Goal: Task Accomplishment & Management: Use online tool/utility

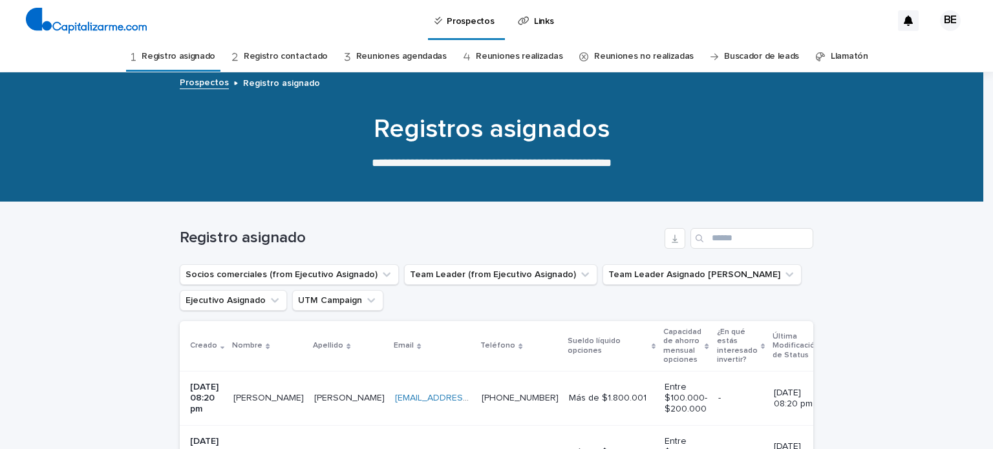
click at [259, 397] on p "[PERSON_NAME]" at bounding box center [269, 398] width 73 height 14
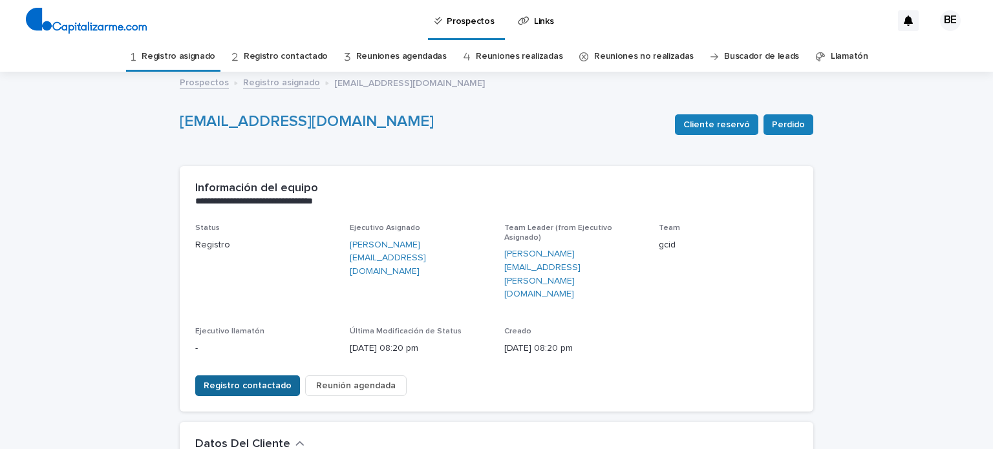
click at [251, 380] on span "Registro contactado" at bounding box center [248, 386] width 88 height 13
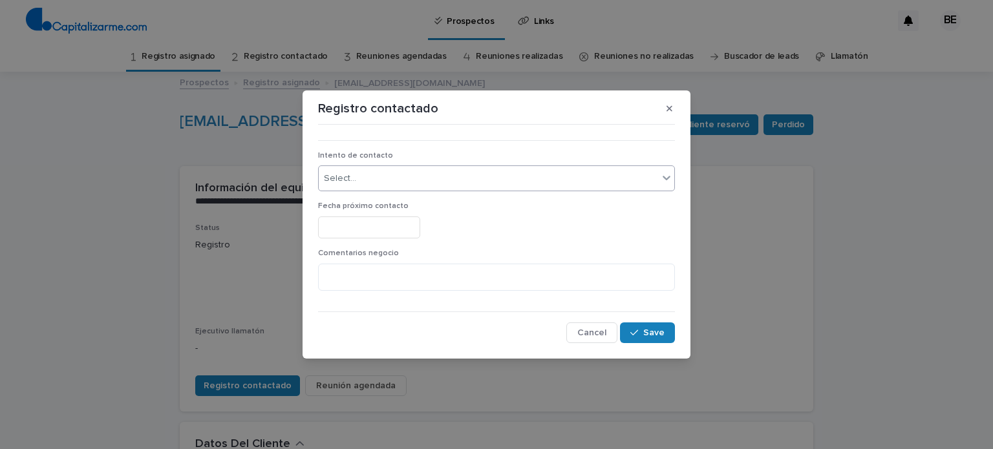
click at [362, 180] on div "Select..." at bounding box center [489, 178] width 340 height 21
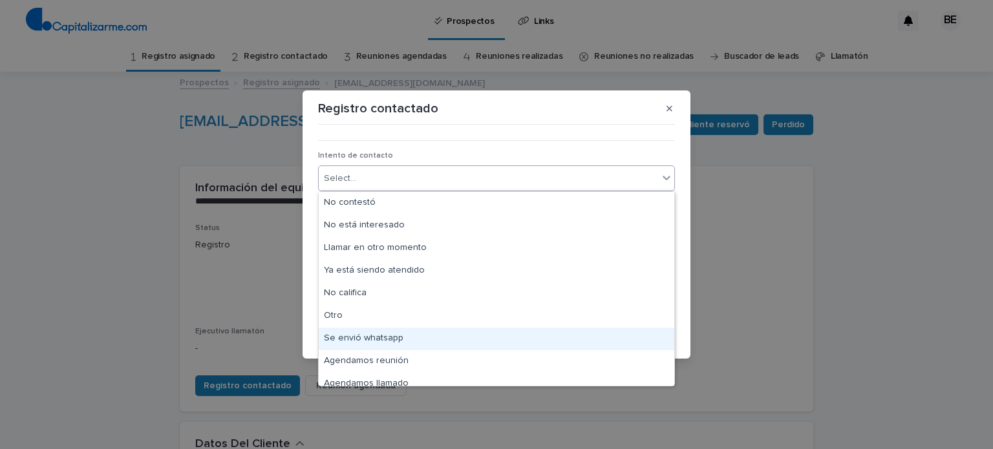
click at [373, 343] on div "Se envió whatsapp" at bounding box center [497, 339] width 356 height 23
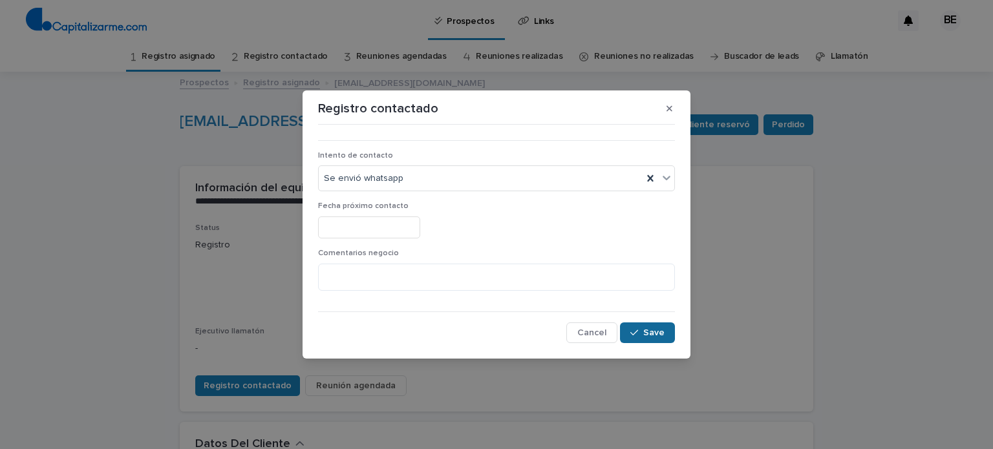
click at [664, 335] on span "Save" at bounding box center [654, 333] width 21 height 9
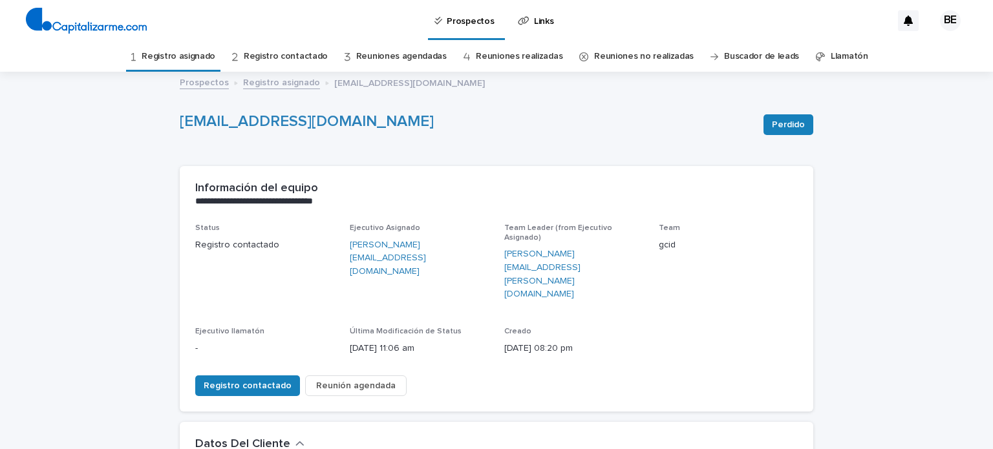
drag, startPoint x: 993, startPoint y: 170, endPoint x: 993, endPoint y: 272, distance: 102.2
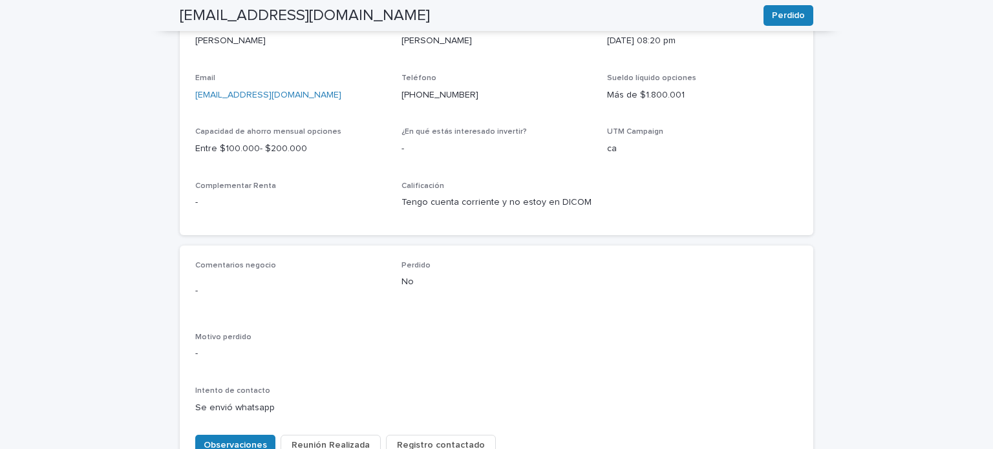
scroll to position [452, 0]
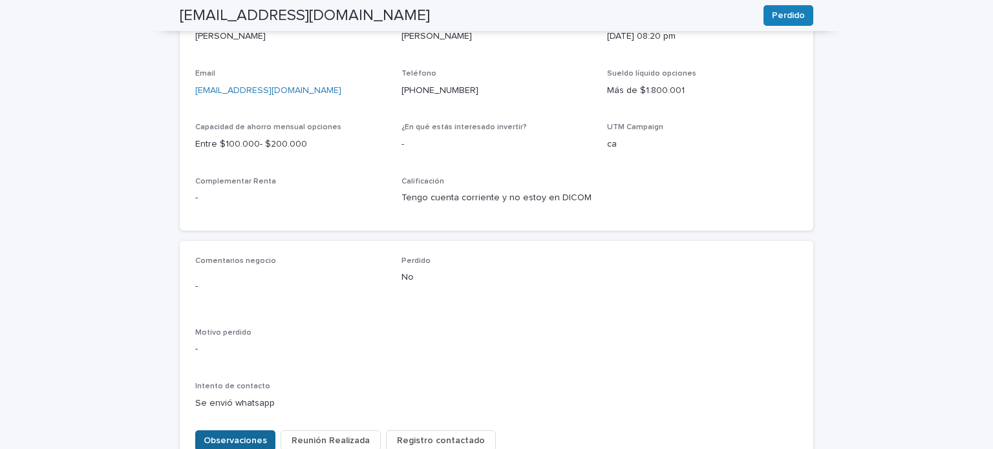
click at [242, 435] on span "Observaciones" at bounding box center [235, 441] width 63 height 13
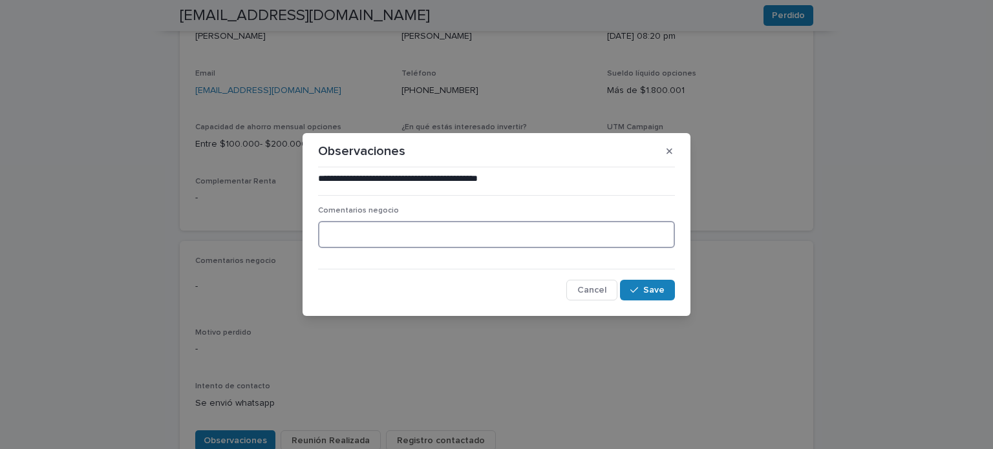
click at [390, 228] on textarea at bounding box center [496, 235] width 357 height 28
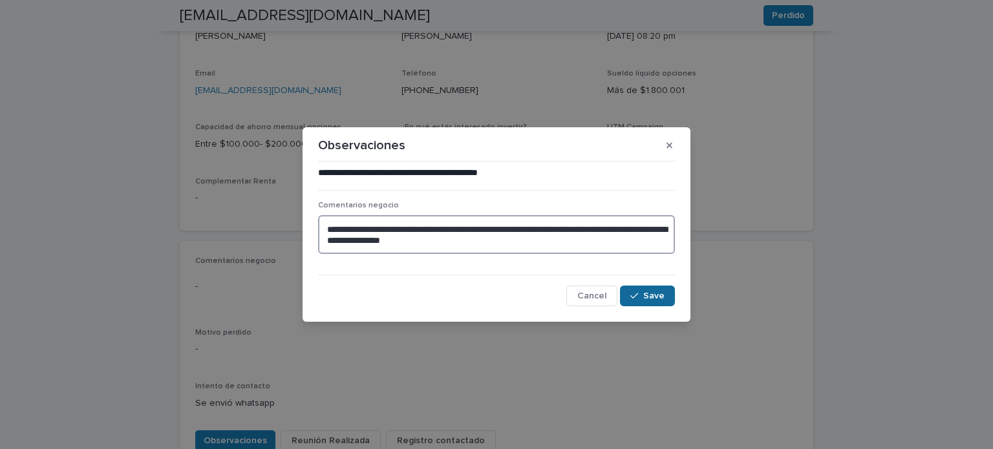
type textarea "**********"
click at [662, 295] on span "Save" at bounding box center [654, 296] width 21 height 9
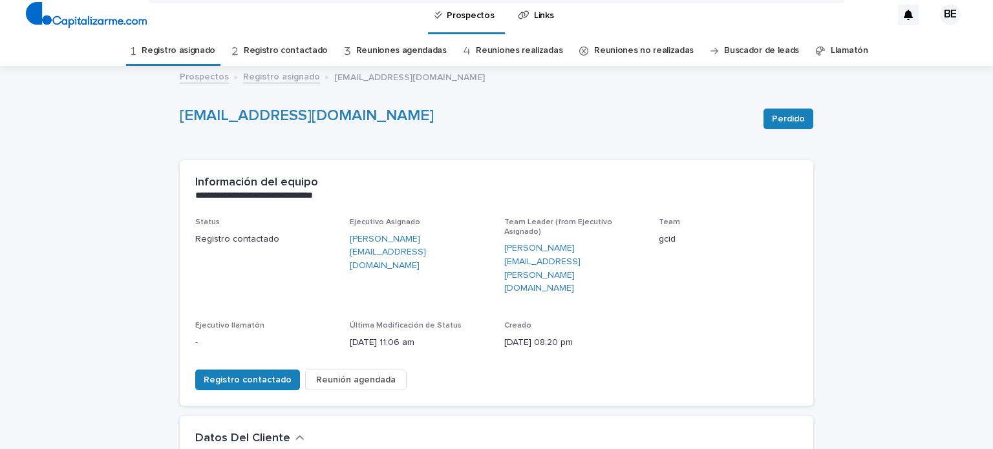
scroll to position [0, 0]
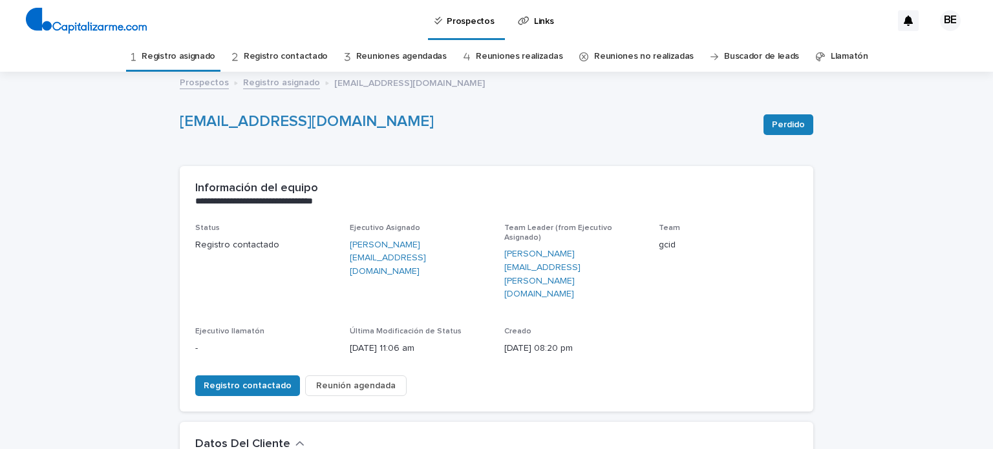
click at [257, 80] on link "Registro asignado" at bounding box center [281, 81] width 77 height 15
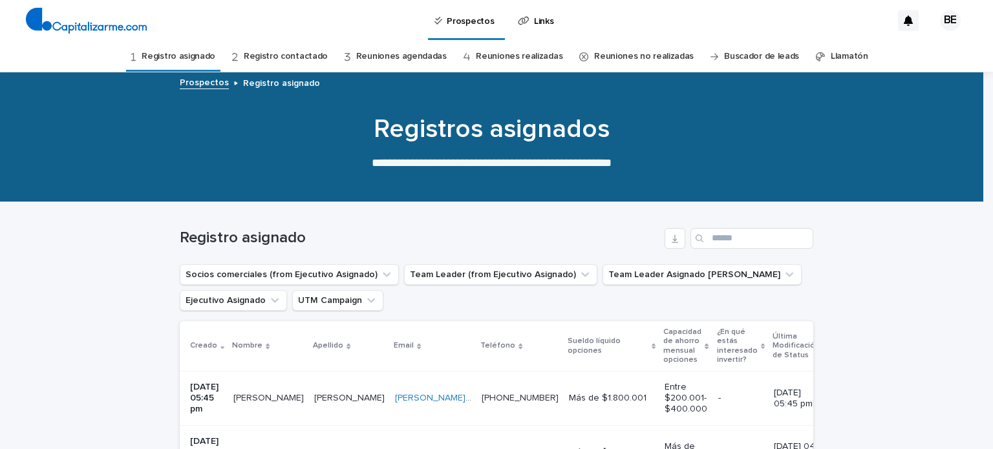
scroll to position [41, 0]
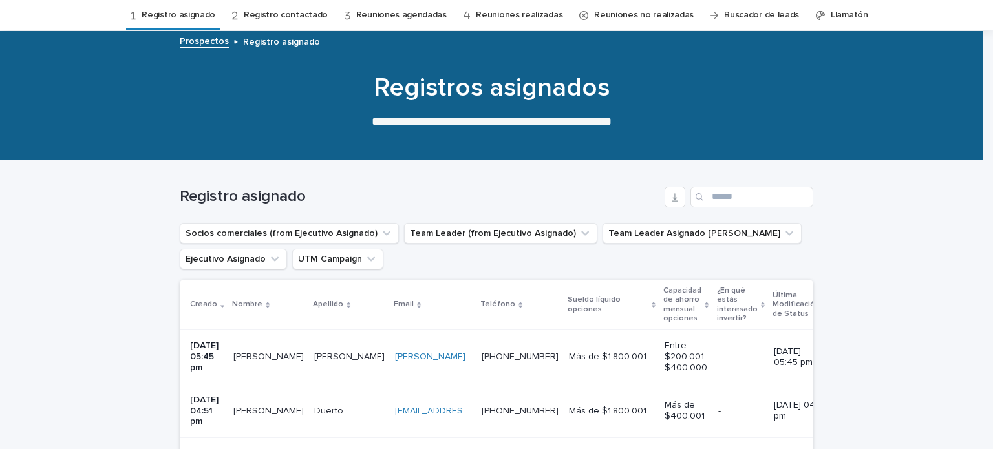
click at [215, 357] on p "[DATE] 05:45 pm" at bounding box center [206, 357] width 33 height 32
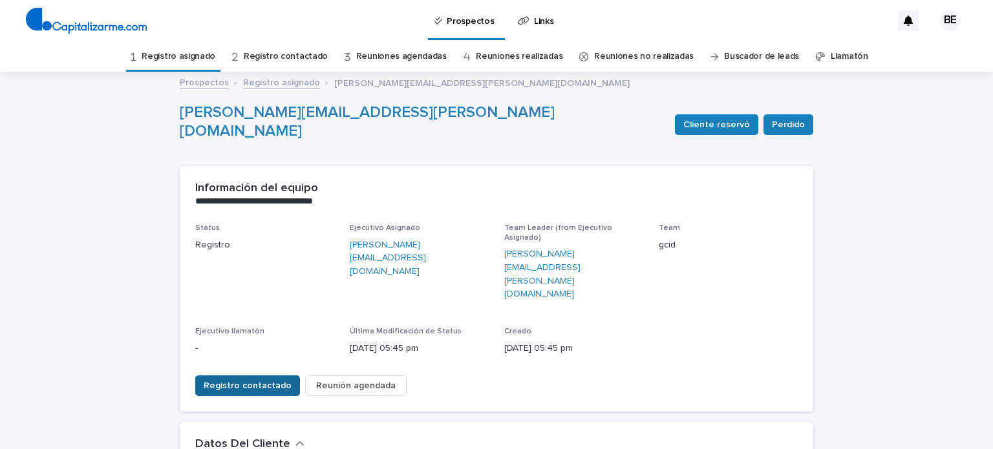
click at [235, 380] on span "Registro contactado" at bounding box center [248, 386] width 88 height 13
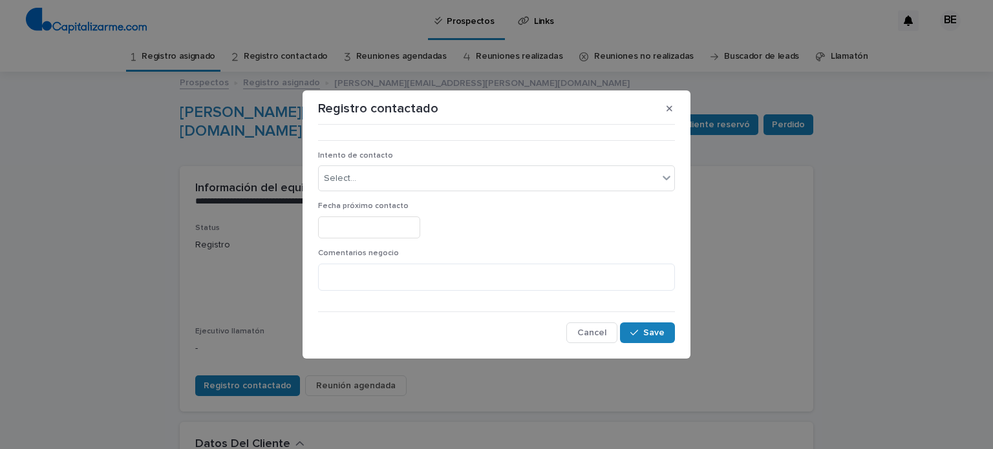
click at [409, 204] on p "Fecha próximo contacto" at bounding box center [496, 206] width 357 height 9
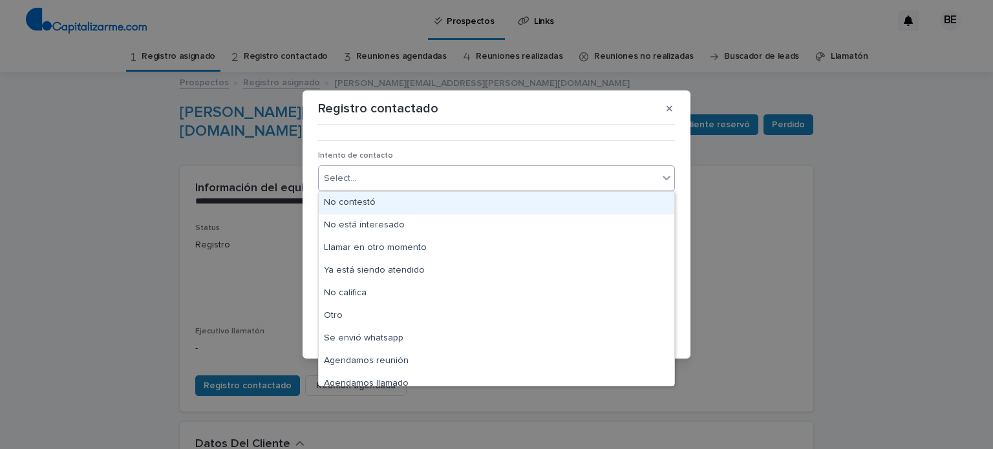
click at [409, 179] on div "Select..." at bounding box center [489, 178] width 340 height 21
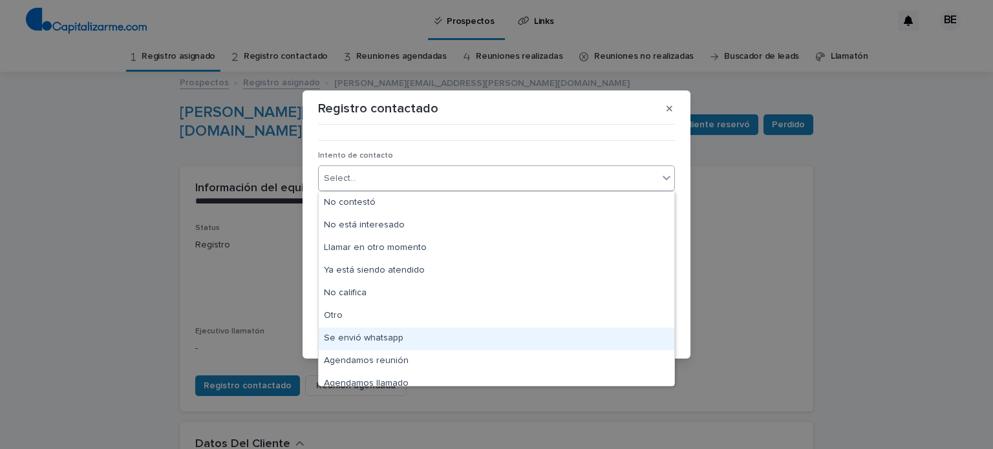
click at [393, 334] on div "Se envió whatsapp" at bounding box center [497, 339] width 356 height 23
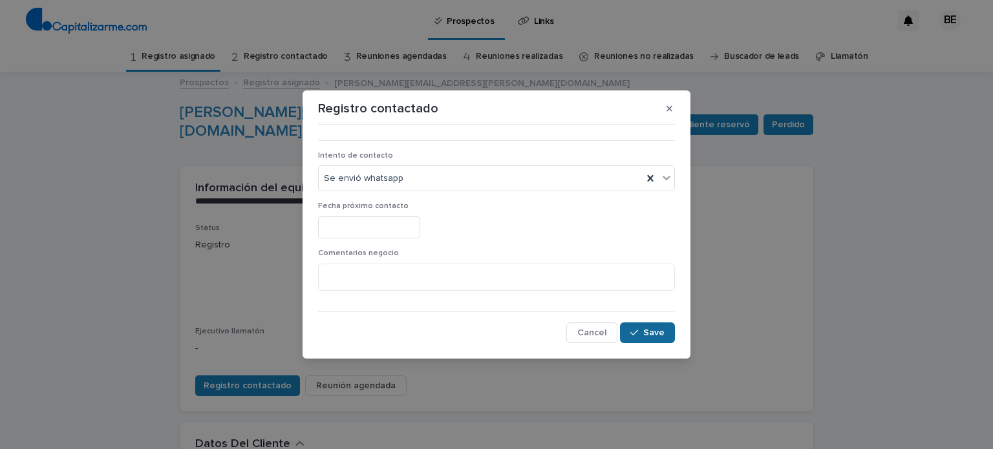
click at [660, 332] on span "Save" at bounding box center [654, 333] width 21 height 9
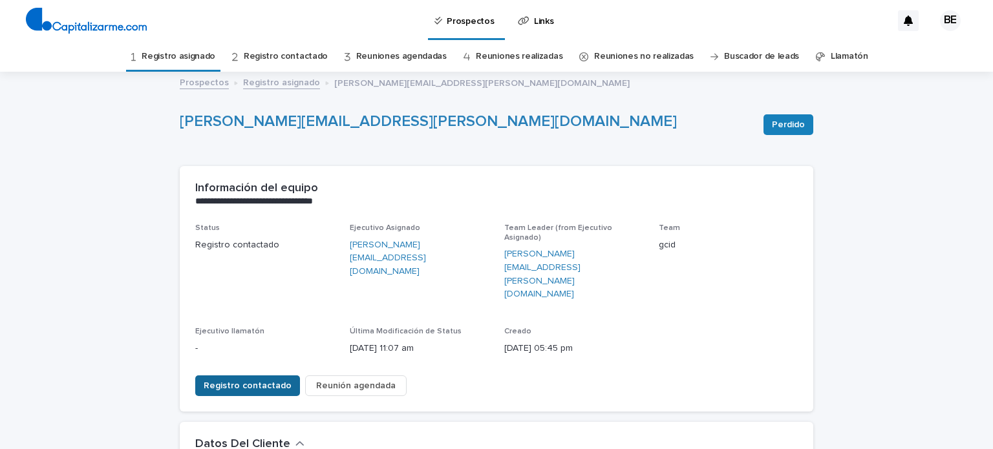
click at [221, 380] on span "Registro contactado" at bounding box center [248, 386] width 88 height 13
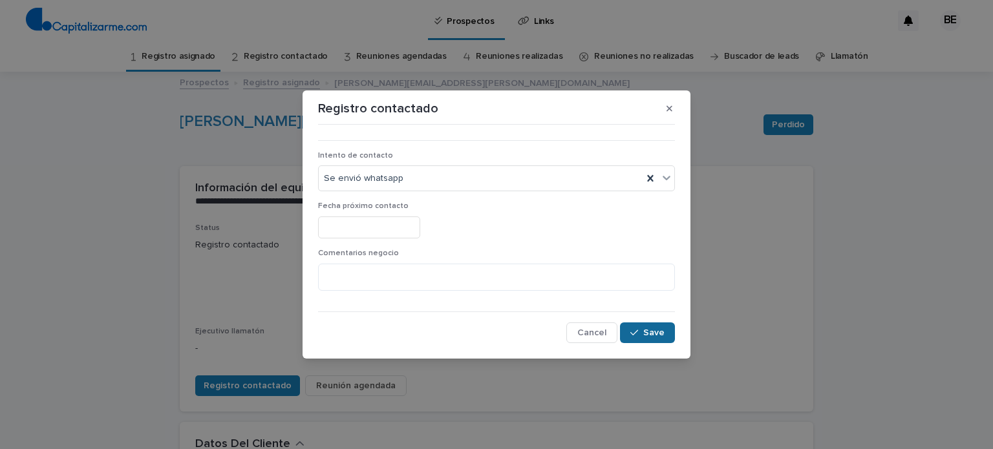
click at [646, 331] on span "Save" at bounding box center [654, 333] width 21 height 9
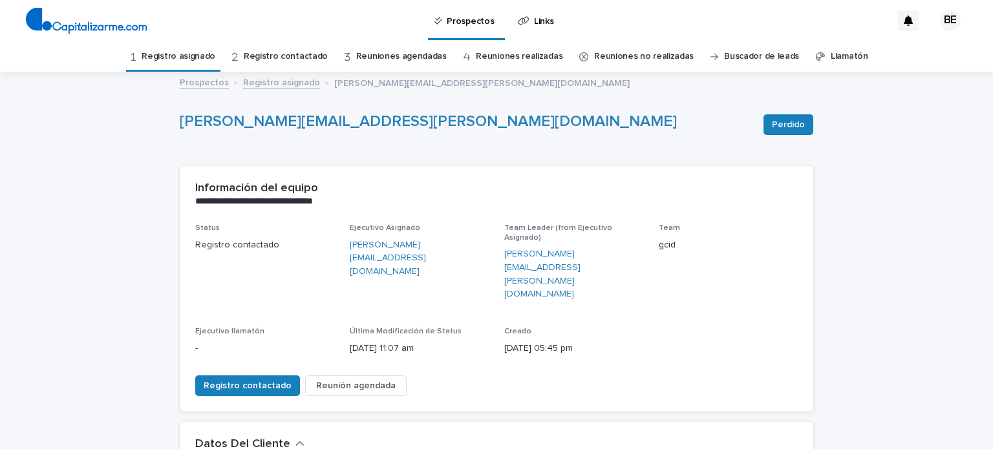
click at [276, 82] on link "Registro asignado" at bounding box center [281, 81] width 77 height 15
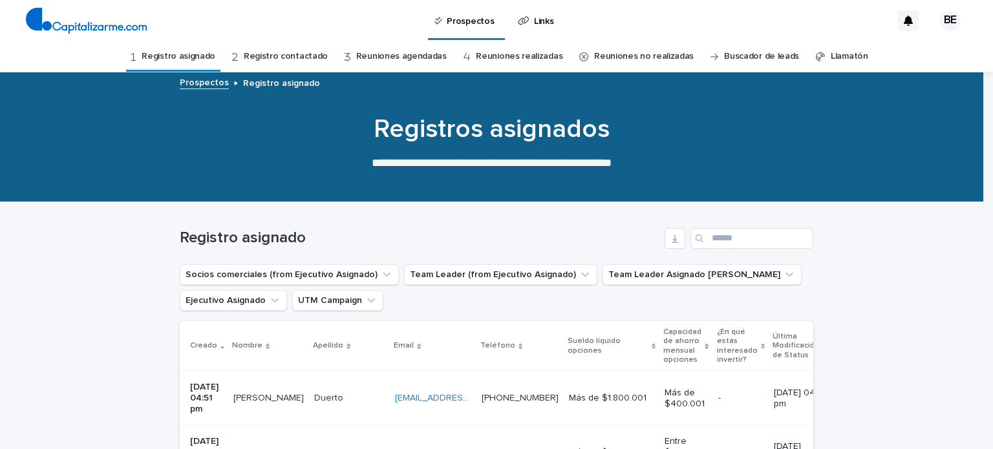
scroll to position [41, 0]
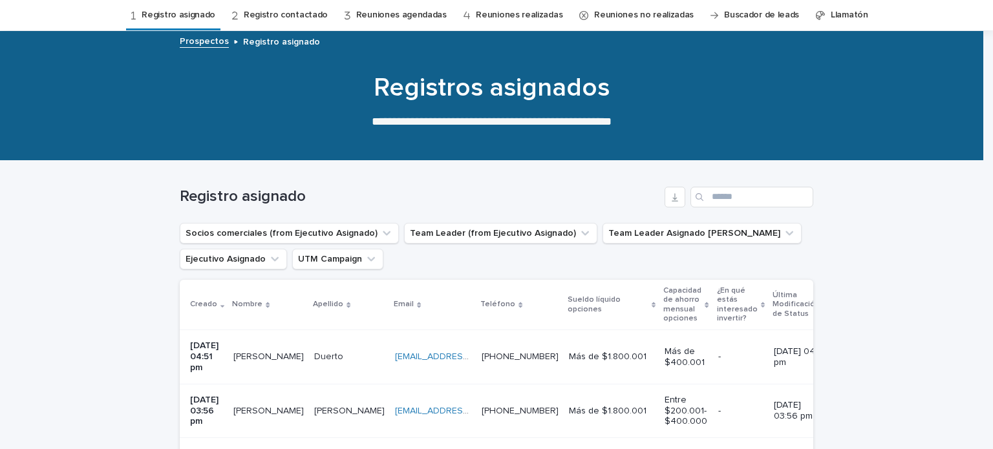
click at [266, 351] on p "[PERSON_NAME]" at bounding box center [269, 356] width 73 height 14
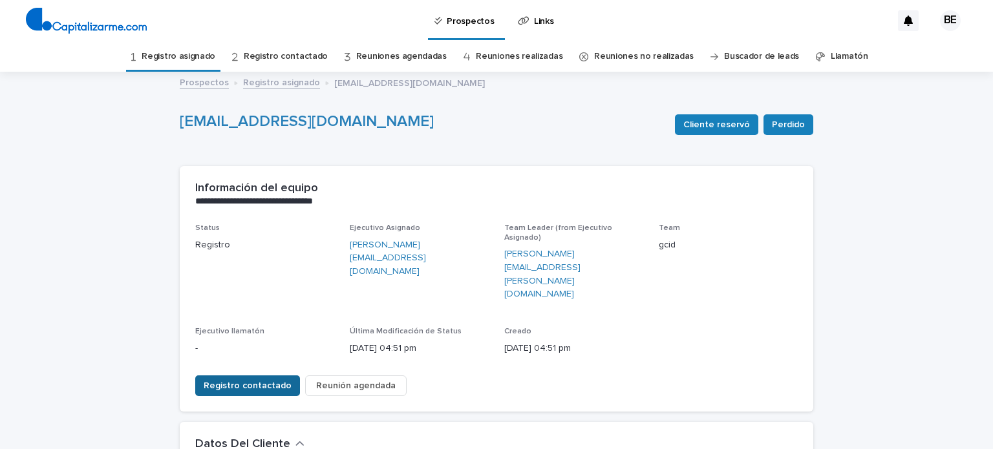
click at [235, 380] on span "Registro contactado" at bounding box center [248, 386] width 88 height 13
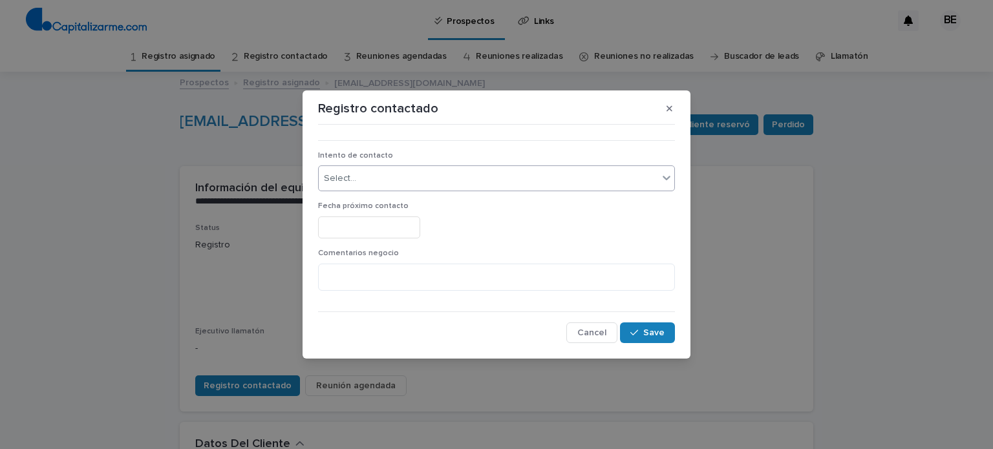
click at [387, 173] on div "Select..." at bounding box center [489, 178] width 340 height 21
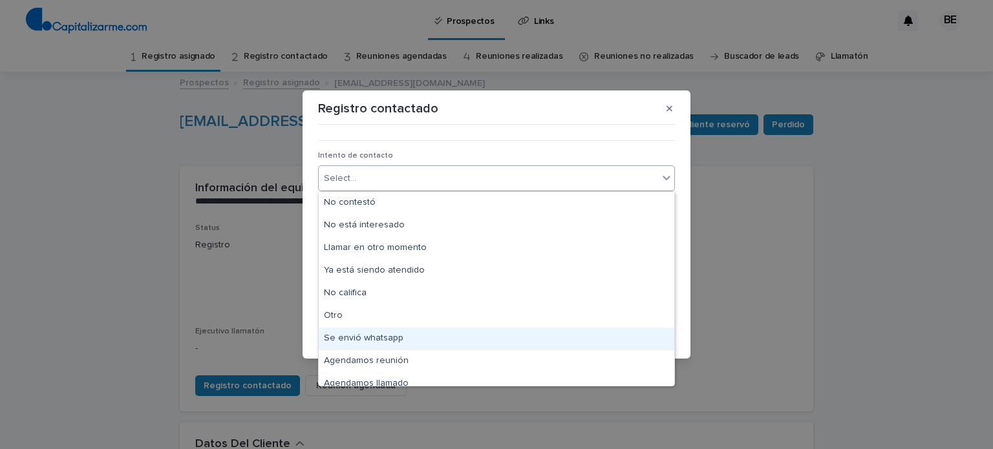
click at [381, 341] on div "Se envió whatsapp" at bounding box center [497, 339] width 356 height 23
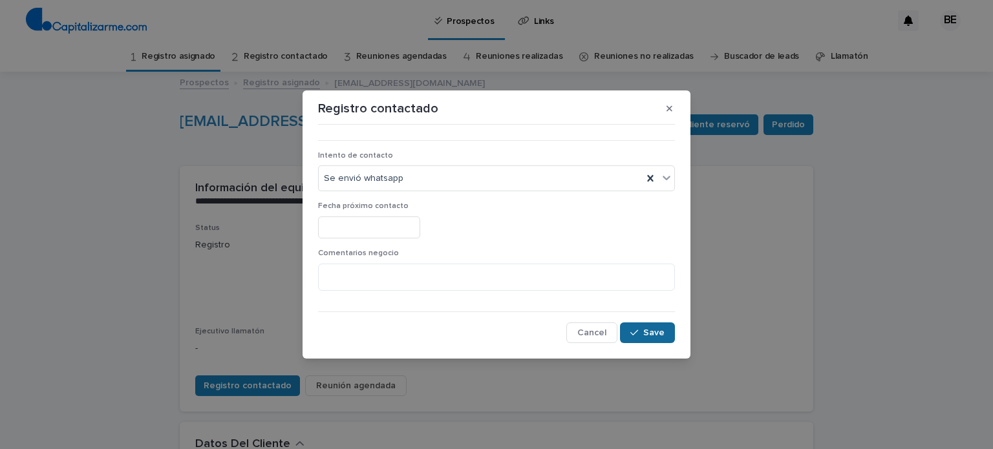
click at [648, 332] on span "Save" at bounding box center [654, 333] width 21 height 9
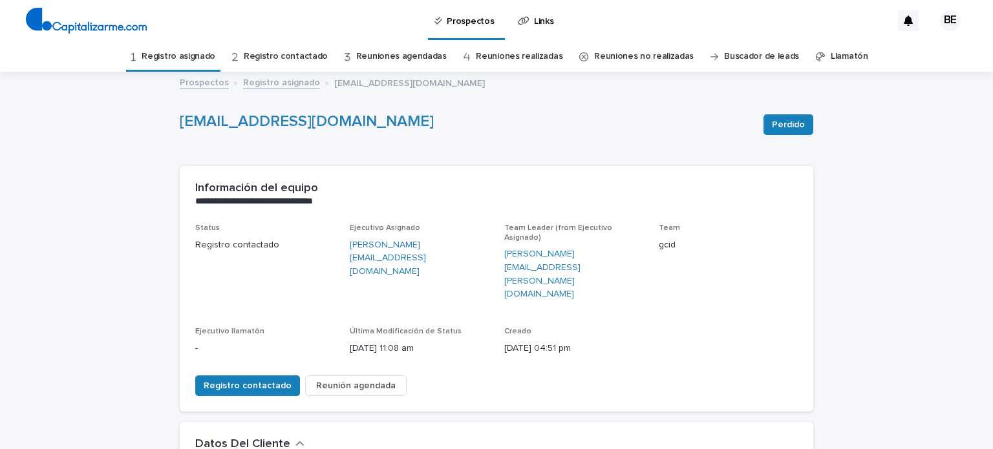
click at [261, 74] on link "Registro asignado" at bounding box center [281, 81] width 77 height 15
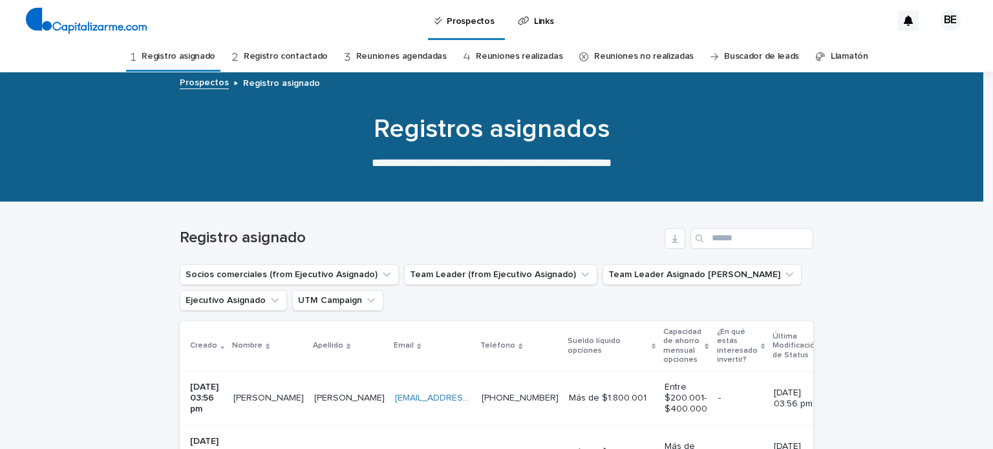
scroll to position [41, 0]
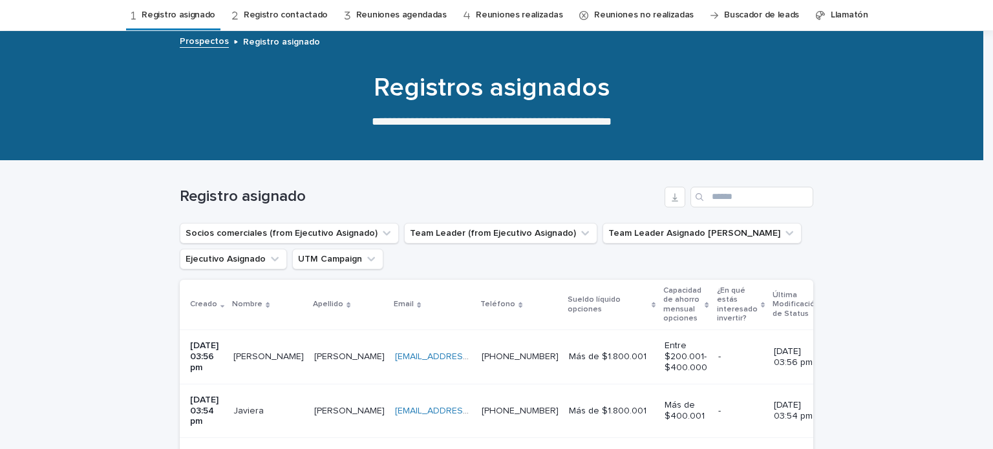
click at [261, 354] on p "[PERSON_NAME]" at bounding box center [269, 356] width 73 height 14
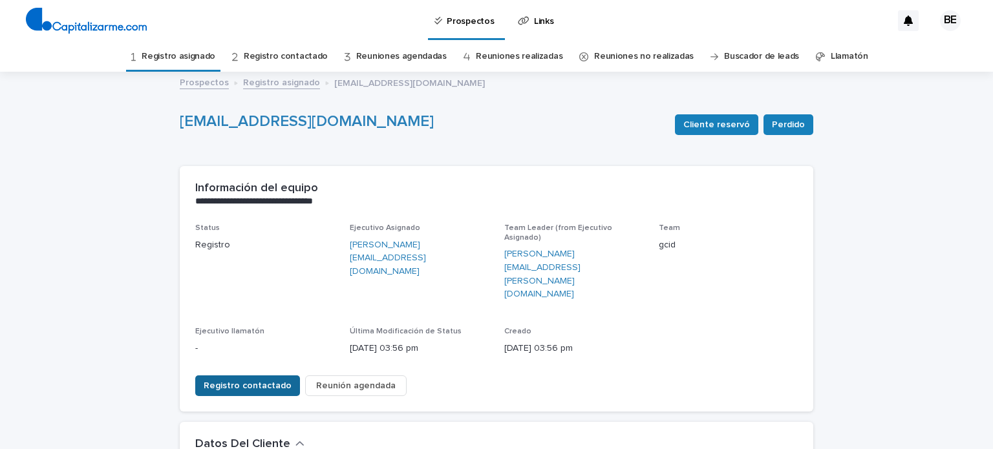
click at [259, 380] on span "Registro contactado" at bounding box center [248, 386] width 88 height 13
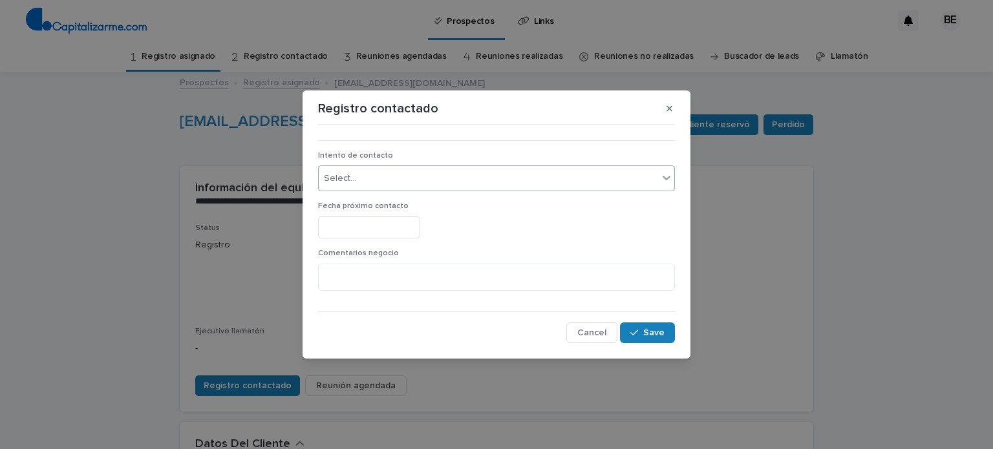
click at [376, 182] on div "Select..." at bounding box center [489, 178] width 340 height 21
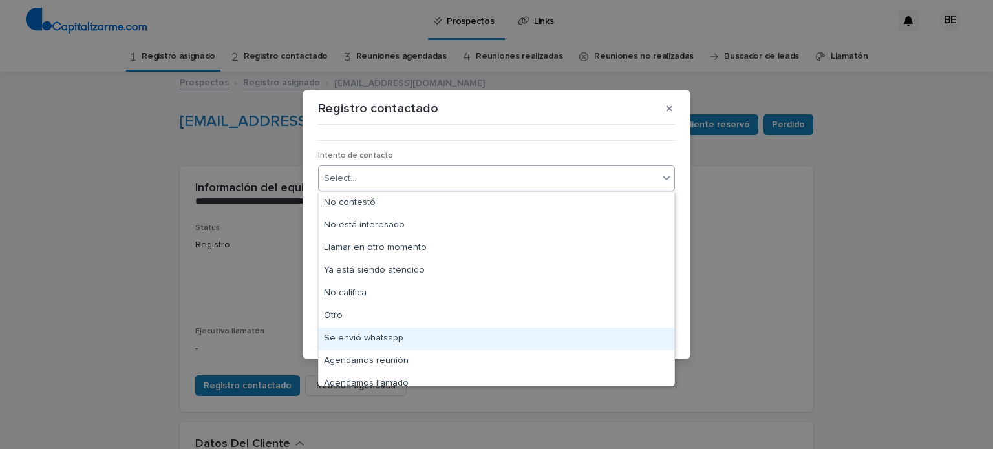
click at [369, 338] on div "Se envió whatsapp" at bounding box center [497, 339] width 356 height 23
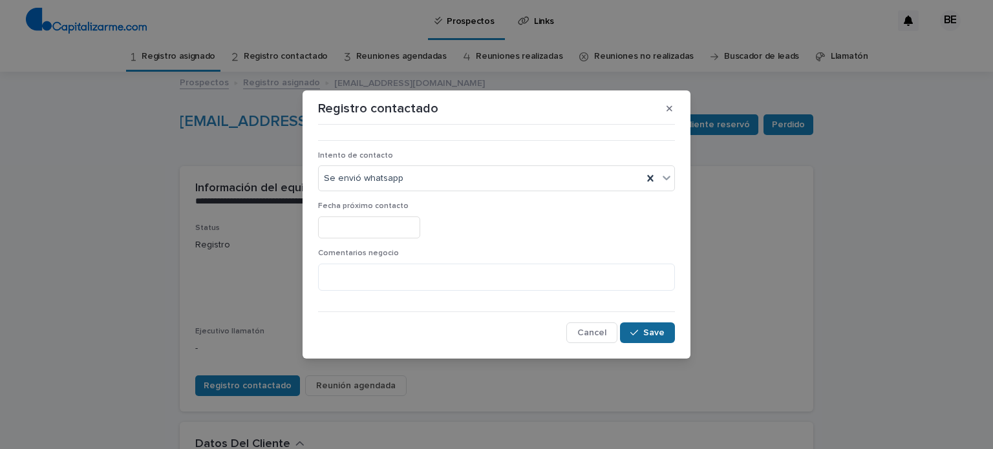
click at [652, 336] on span "Save" at bounding box center [654, 333] width 21 height 9
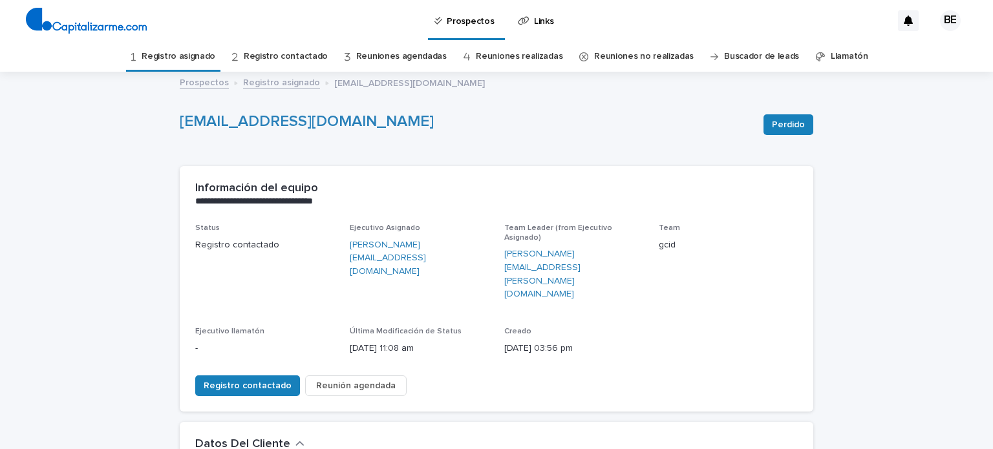
click at [259, 83] on link "Registro asignado" at bounding box center [281, 81] width 77 height 15
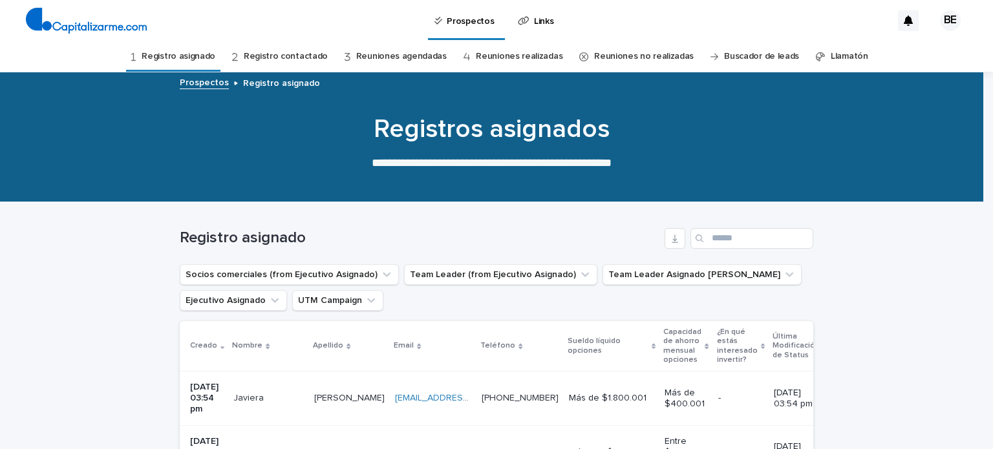
scroll to position [41, 0]
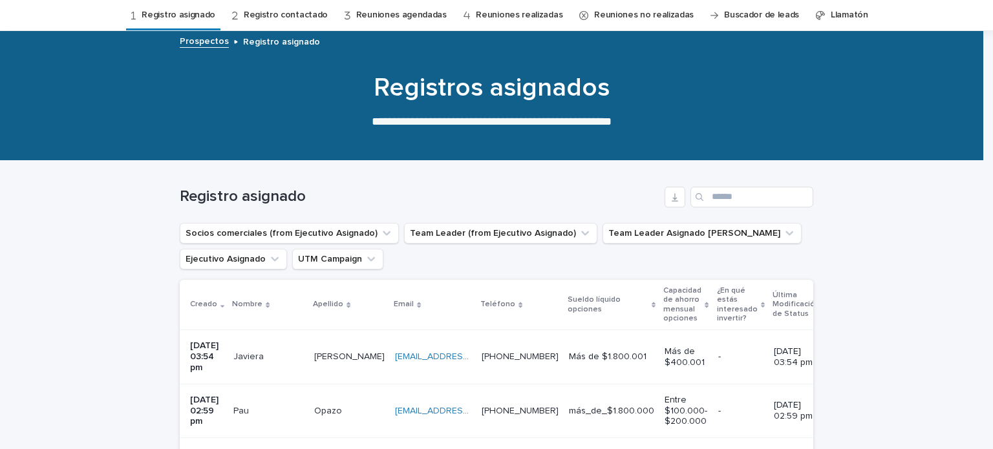
click at [262, 351] on p "Javiera" at bounding box center [249, 356] width 33 height 14
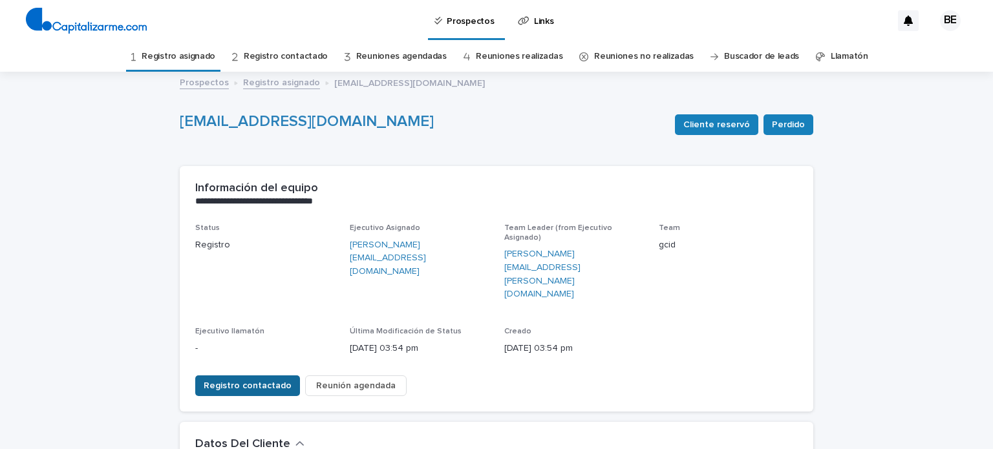
click at [252, 380] on span "Registro contactado" at bounding box center [248, 386] width 88 height 13
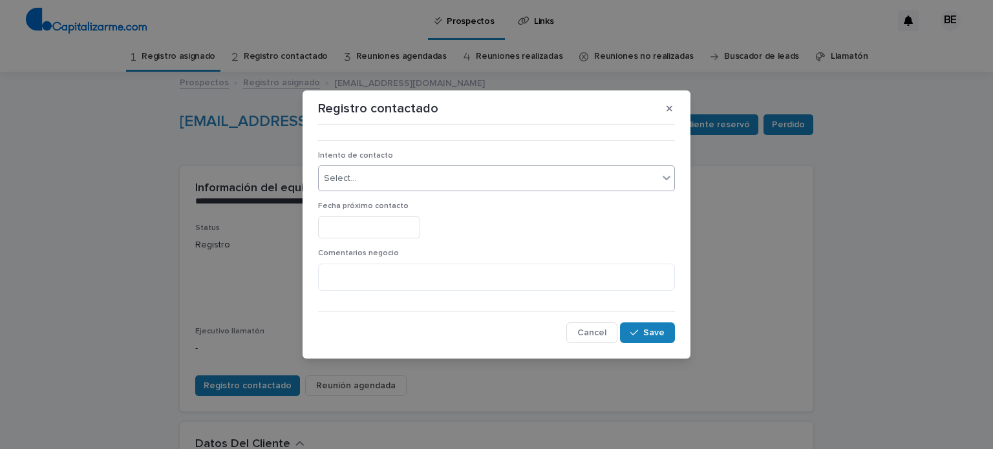
click at [364, 183] on div "Select..." at bounding box center [489, 178] width 340 height 21
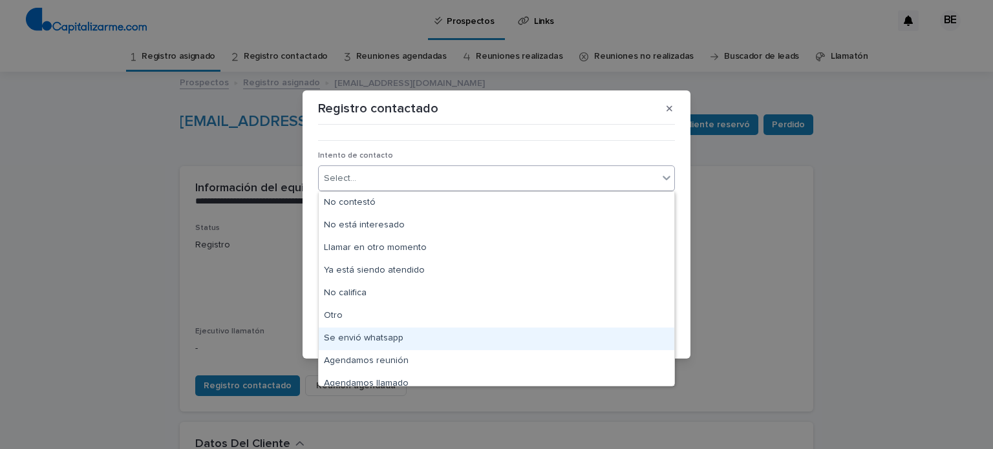
drag, startPoint x: 369, startPoint y: 339, endPoint x: 389, endPoint y: 344, distance: 21.3
click at [369, 339] on div "Se envió whatsapp" at bounding box center [497, 339] width 356 height 23
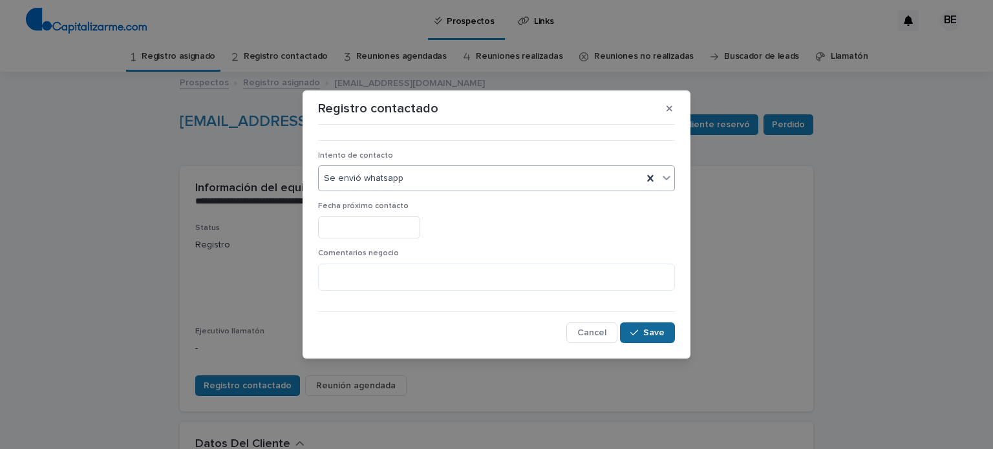
click at [669, 335] on button "Save" at bounding box center [647, 333] width 55 height 21
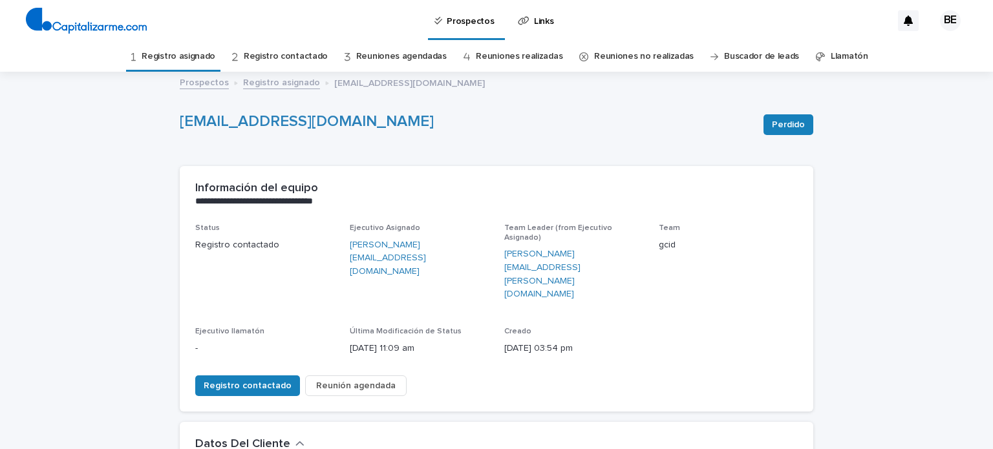
click at [266, 83] on link "Registro asignado" at bounding box center [281, 81] width 77 height 15
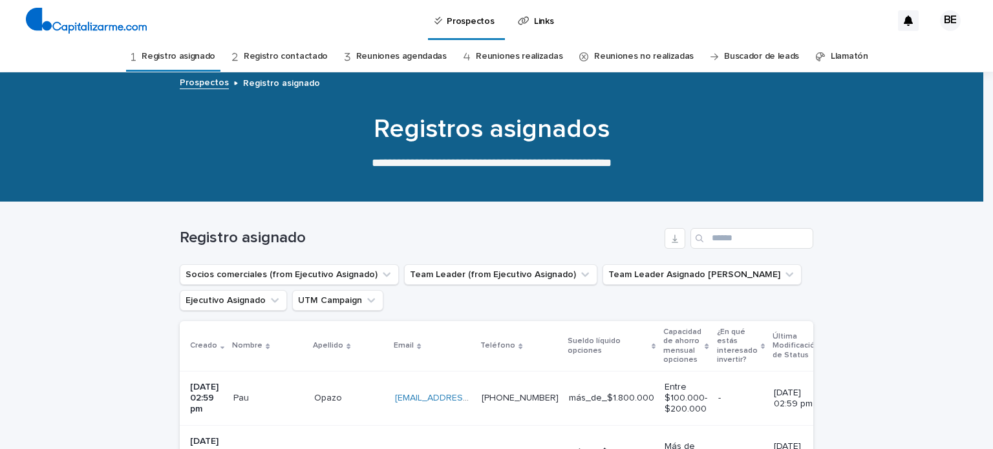
scroll to position [41, 0]
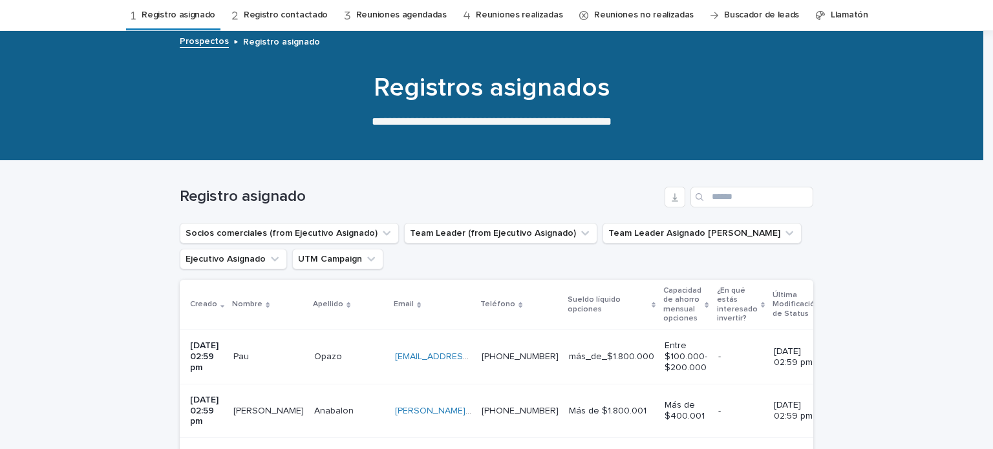
click at [252, 357] on p "Pau" at bounding box center [242, 356] width 18 height 14
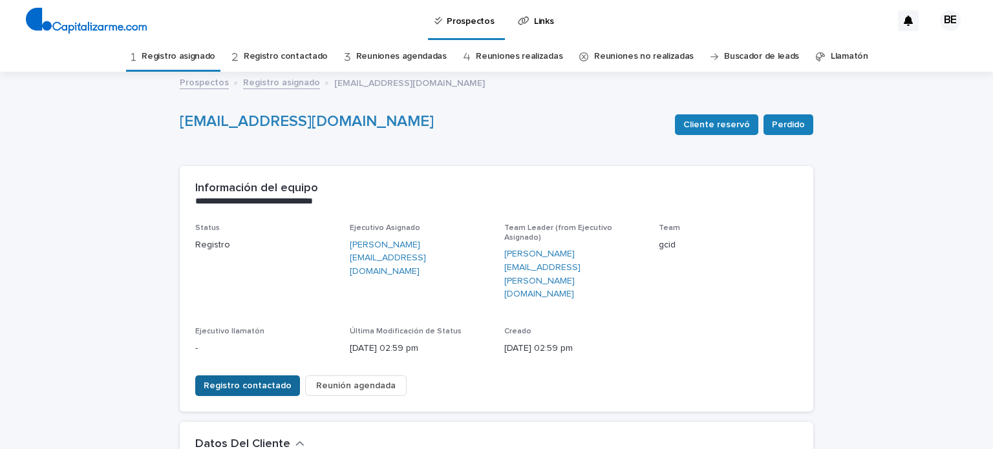
click at [234, 380] on span "Registro contactado" at bounding box center [248, 386] width 88 height 13
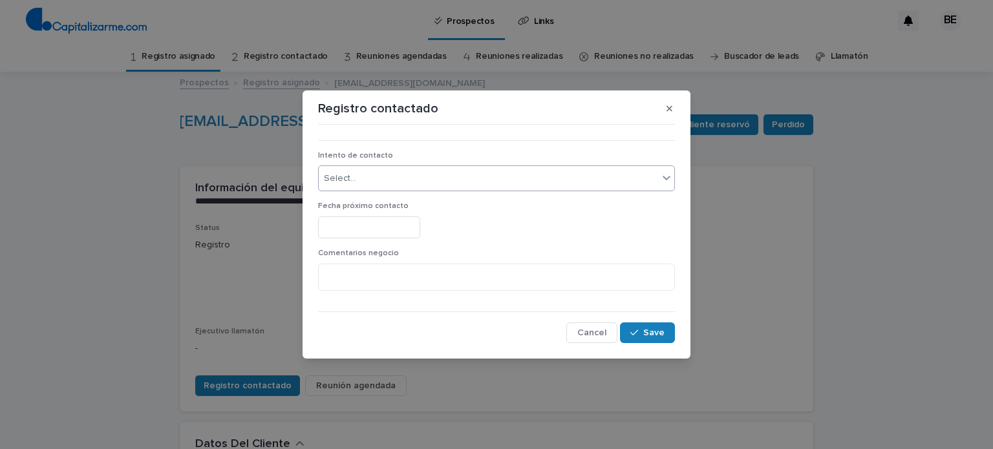
click at [382, 179] on div "Select..." at bounding box center [489, 178] width 340 height 21
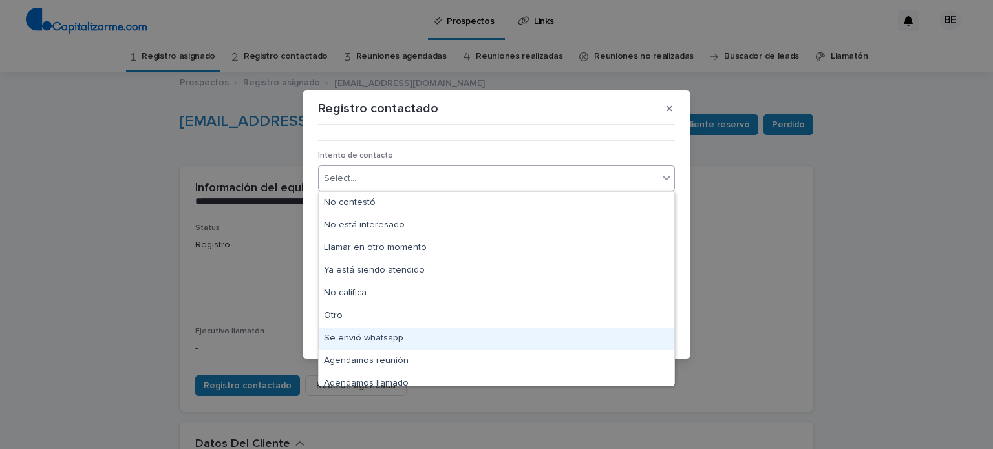
click at [363, 336] on div "Se envió whatsapp" at bounding box center [497, 339] width 356 height 23
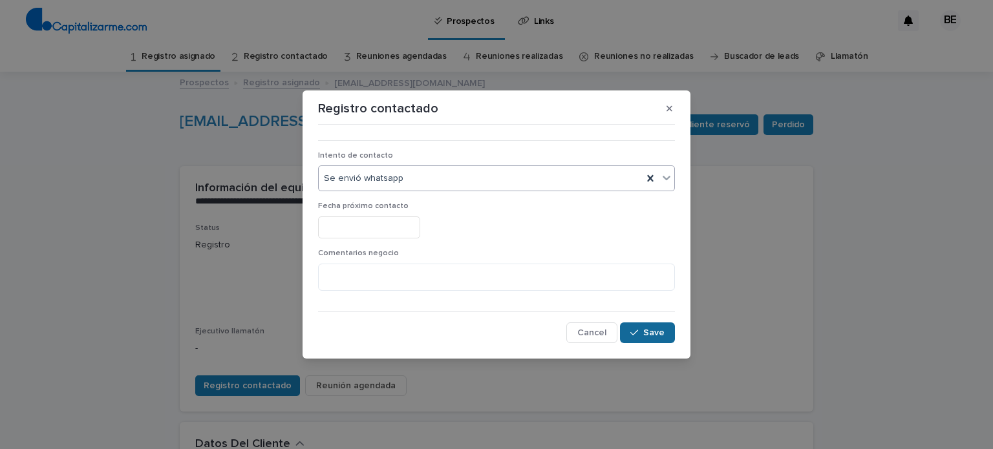
click at [655, 330] on span "Save" at bounding box center [654, 333] width 21 height 9
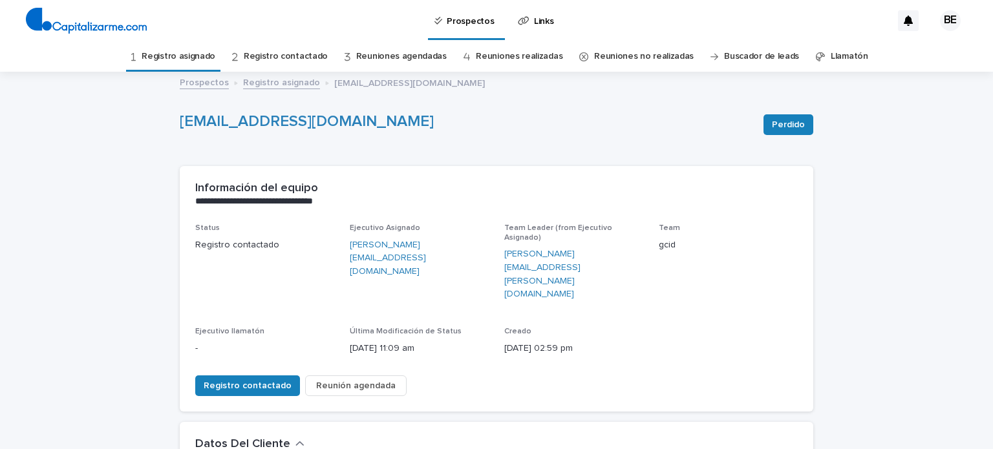
click at [257, 81] on link "Registro asignado" at bounding box center [281, 81] width 77 height 15
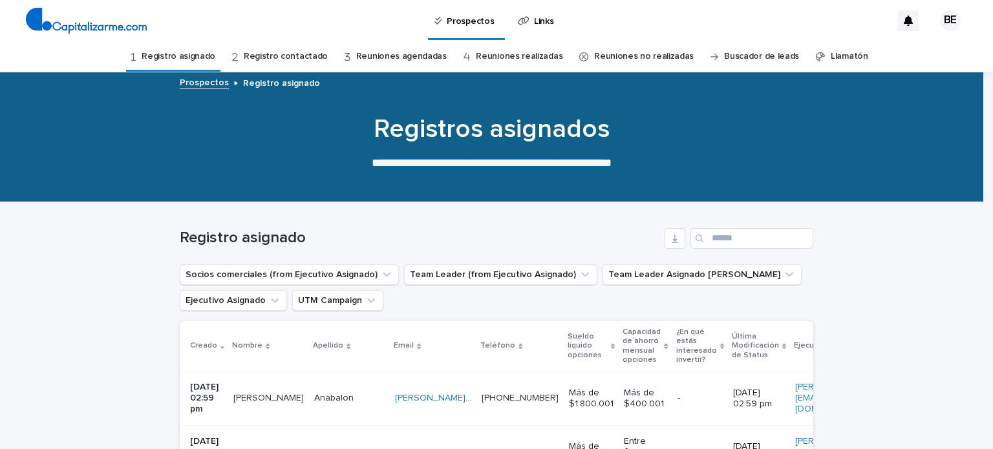
scroll to position [41, 0]
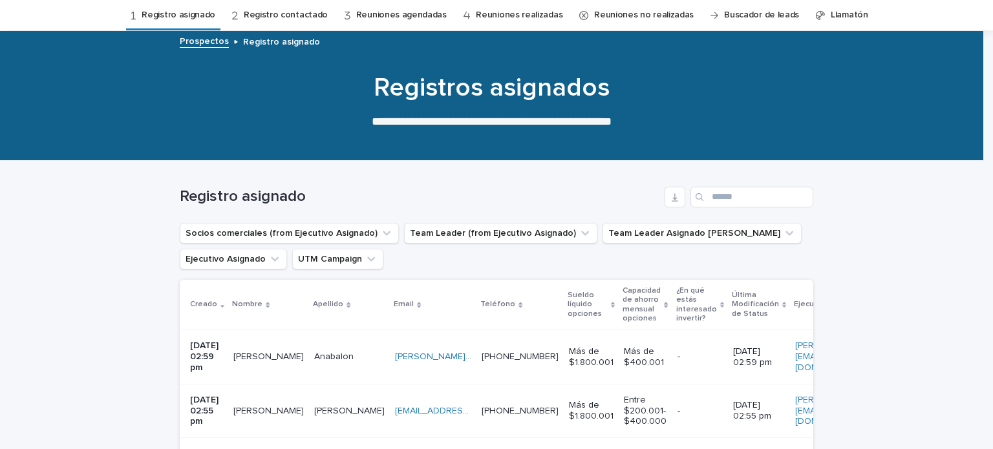
click at [259, 349] on p "[PERSON_NAME]" at bounding box center [269, 356] width 73 height 14
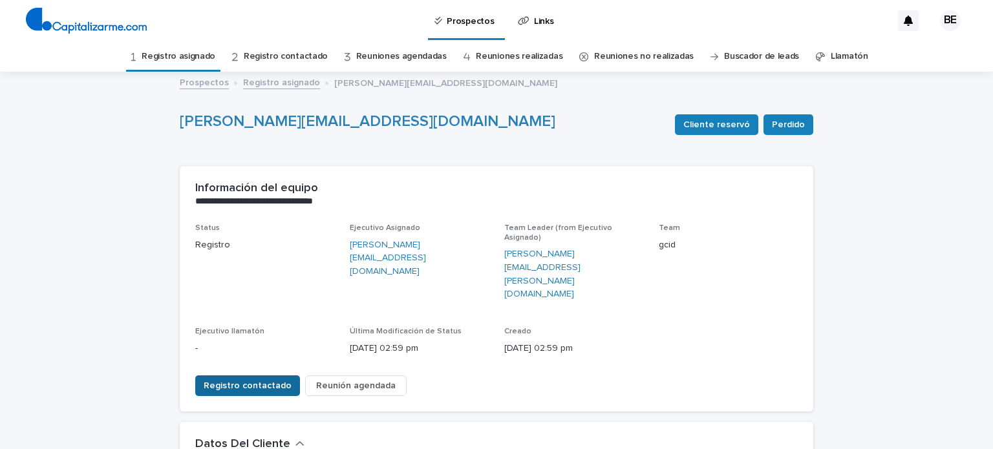
click at [252, 380] on span "Registro contactado" at bounding box center [248, 386] width 88 height 13
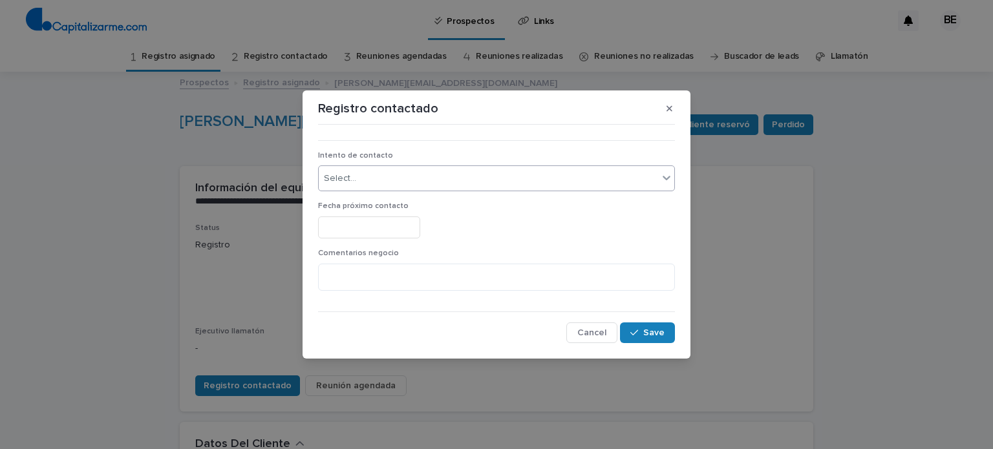
click at [373, 180] on div "Select..." at bounding box center [489, 178] width 340 height 21
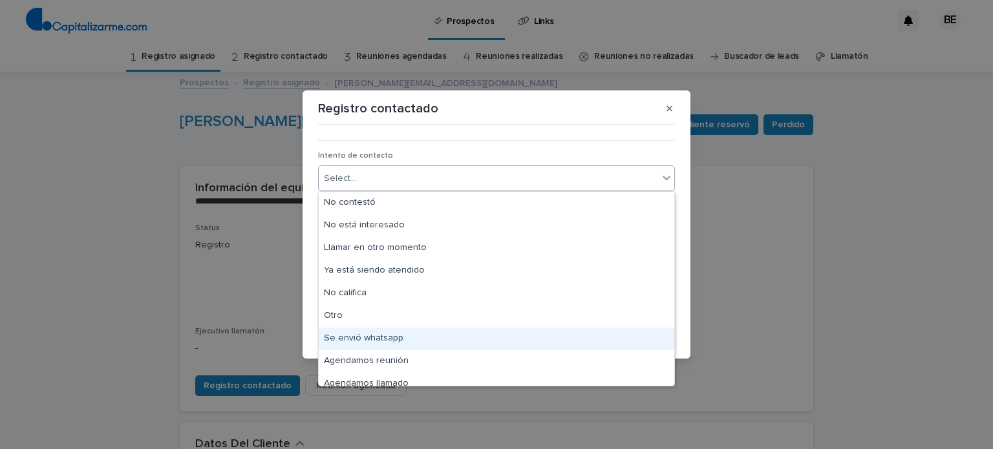
click at [385, 341] on div "Se envió whatsapp" at bounding box center [497, 339] width 356 height 23
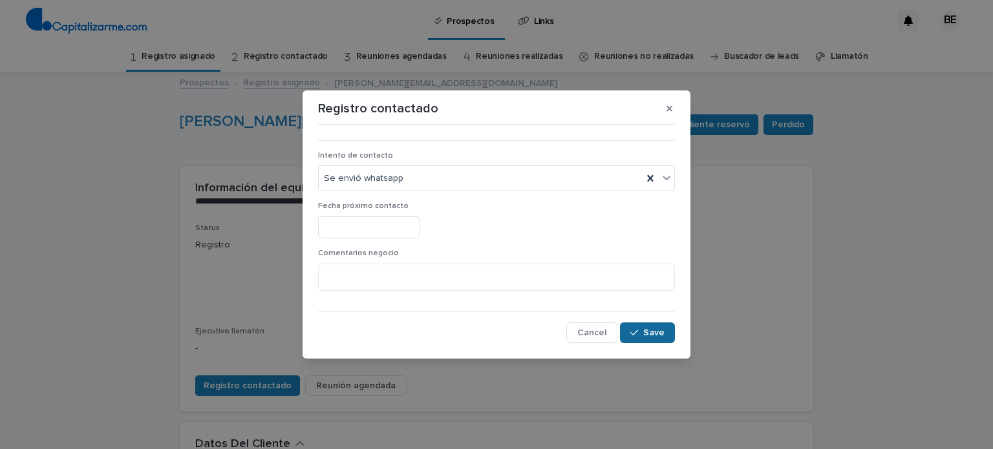
click at [655, 334] on span "Save" at bounding box center [654, 333] width 21 height 9
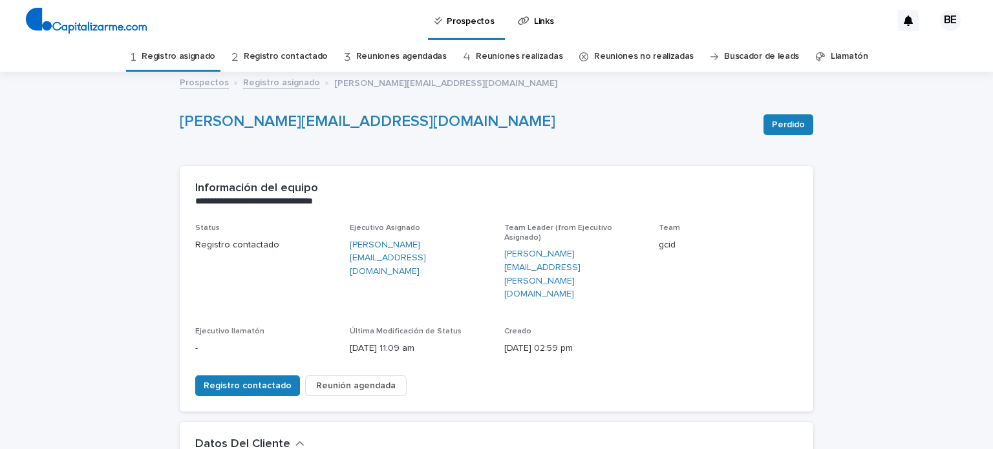
click at [266, 75] on link "Registro asignado" at bounding box center [281, 81] width 77 height 15
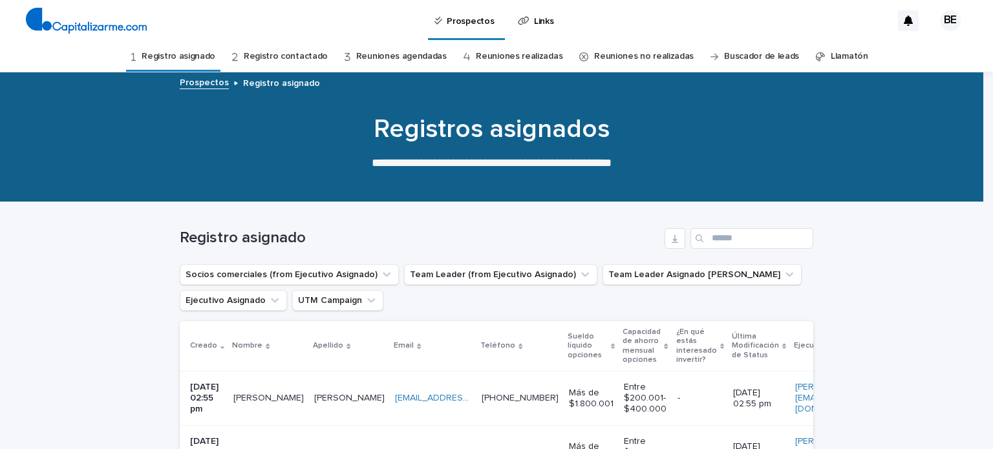
scroll to position [41, 0]
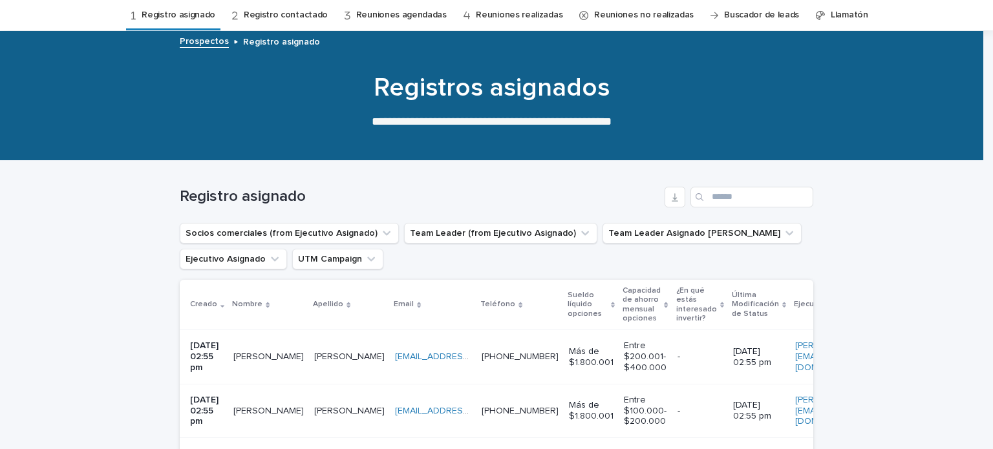
click at [269, 356] on p "[PERSON_NAME]" at bounding box center [269, 356] width 73 height 14
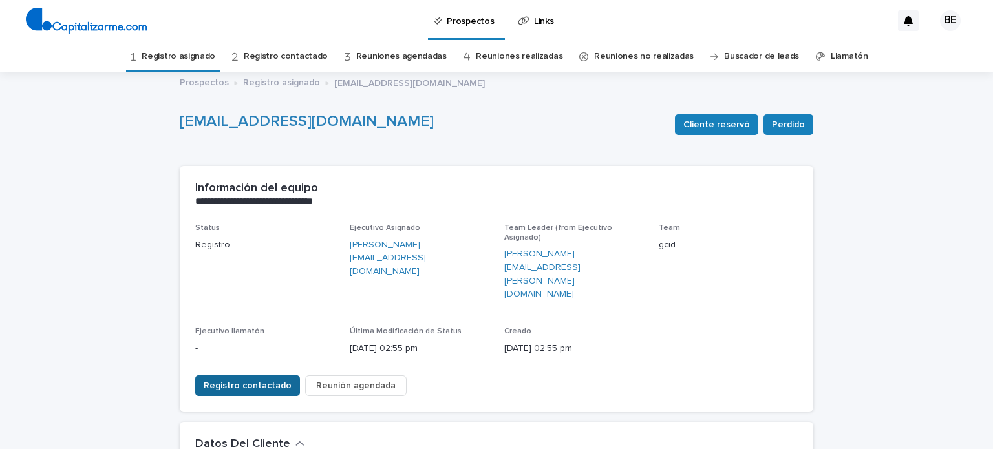
click at [257, 380] on span "Registro contactado" at bounding box center [248, 386] width 88 height 13
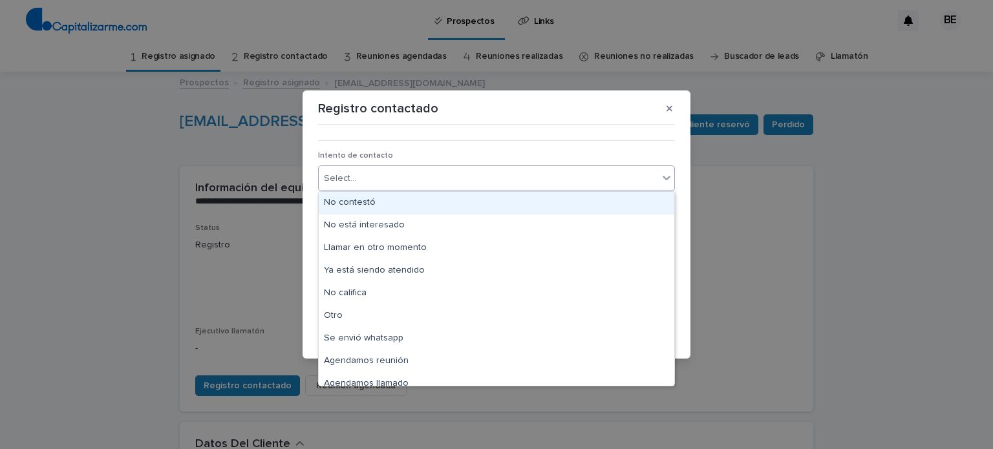
click at [376, 176] on div "Select..." at bounding box center [489, 178] width 340 height 21
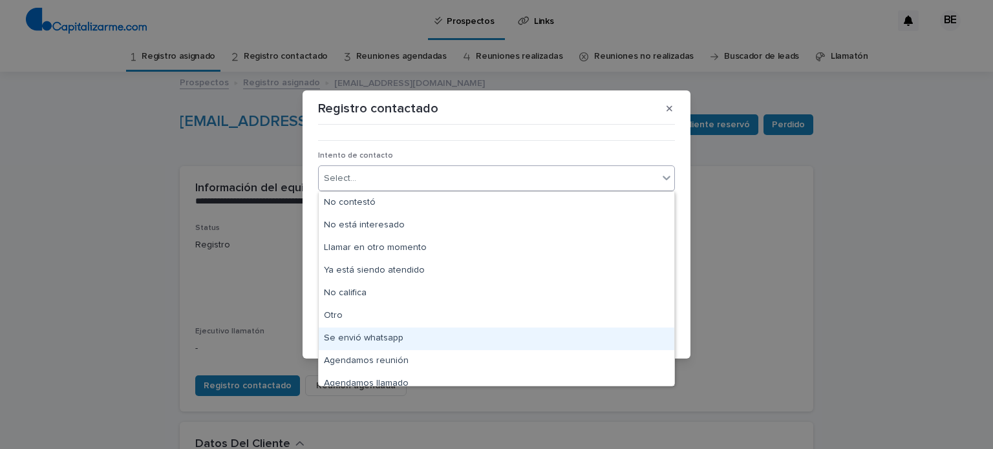
click at [360, 337] on div "Se envió whatsapp" at bounding box center [497, 339] width 356 height 23
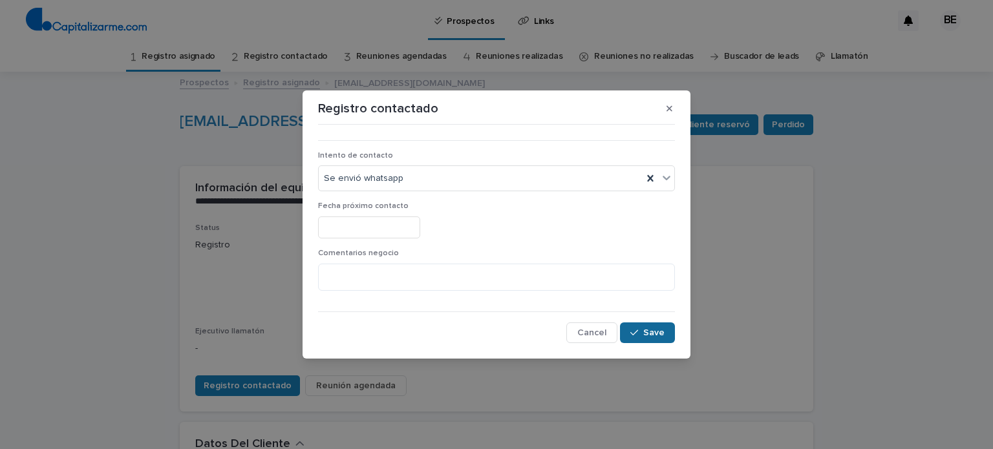
click at [648, 329] on span "Save" at bounding box center [654, 333] width 21 height 9
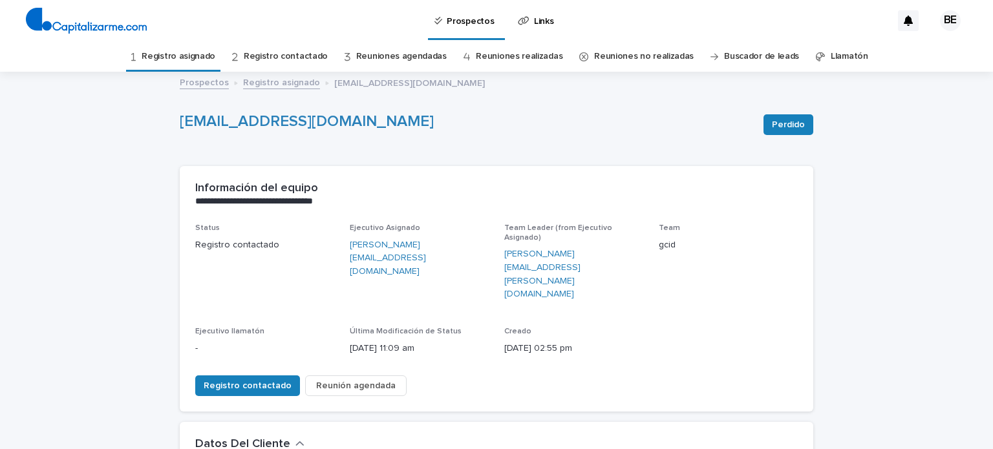
click at [257, 78] on link "Registro asignado" at bounding box center [281, 81] width 77 height 15
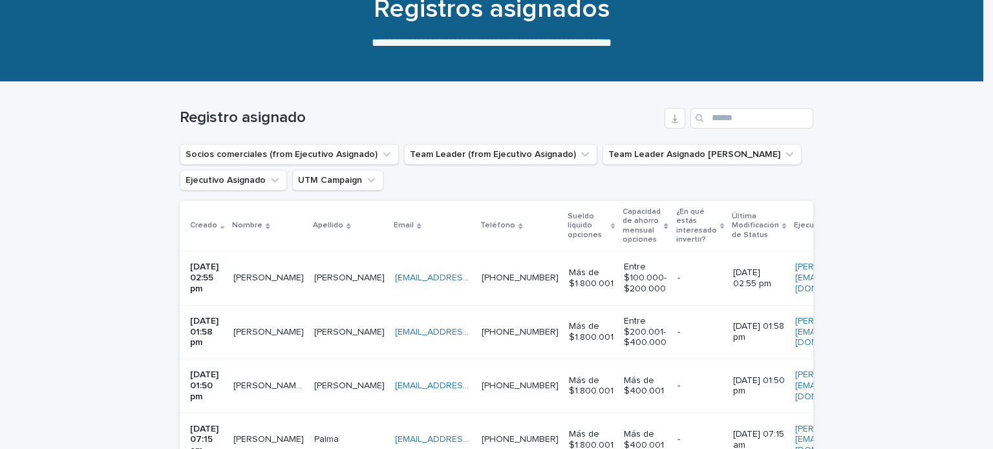
scroll to position [118, 0]
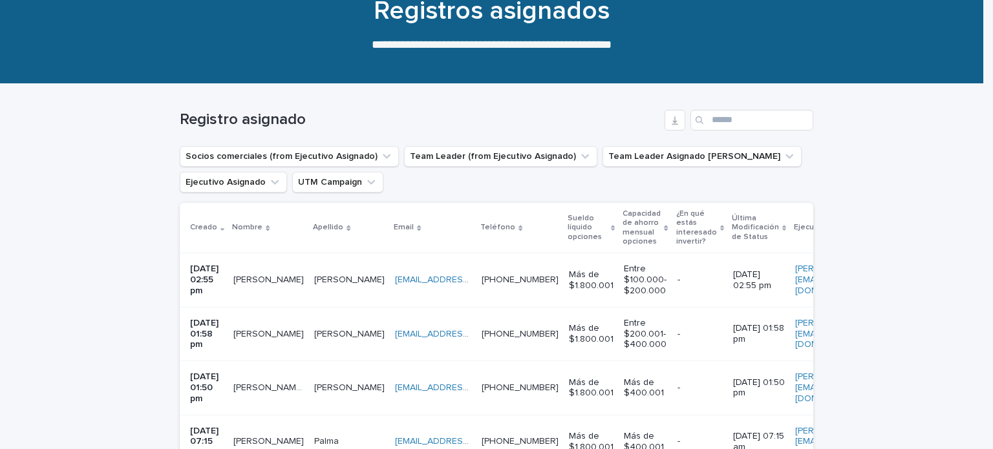
click at [259, 281] on p "[PERSON_NAME]" at bounding box center [269, 279] width 73 height 14
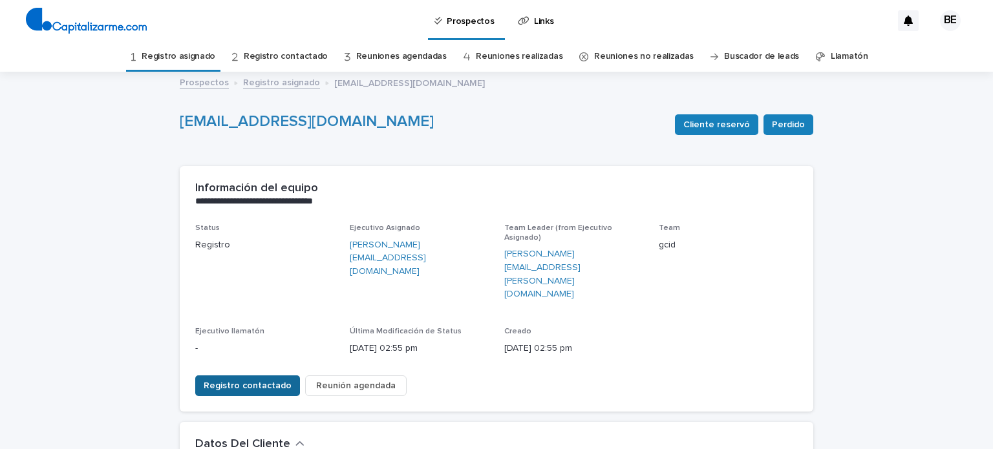
click at [239, 380] on span "Registro contactado" at bounding box center [248, 386] width 88 height 13
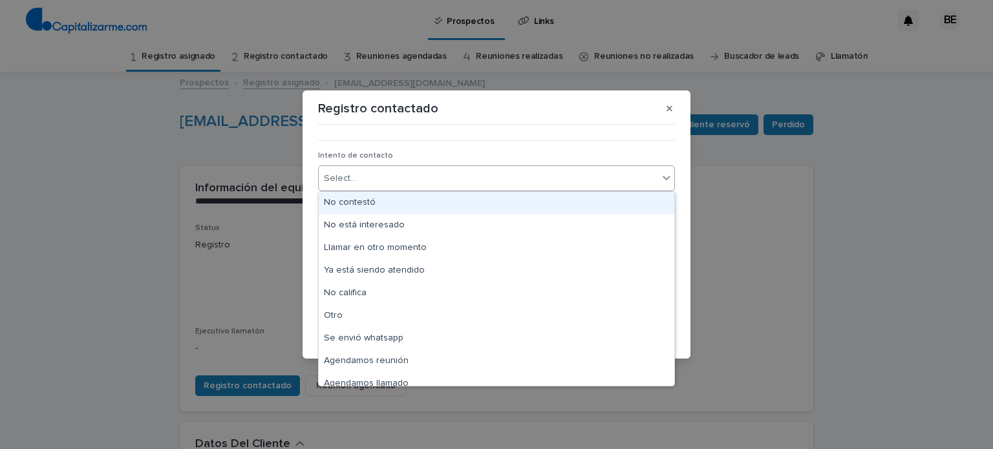
click at [371, 180] on div "Select..." at bounding box center [489, 178] width 340 height 21
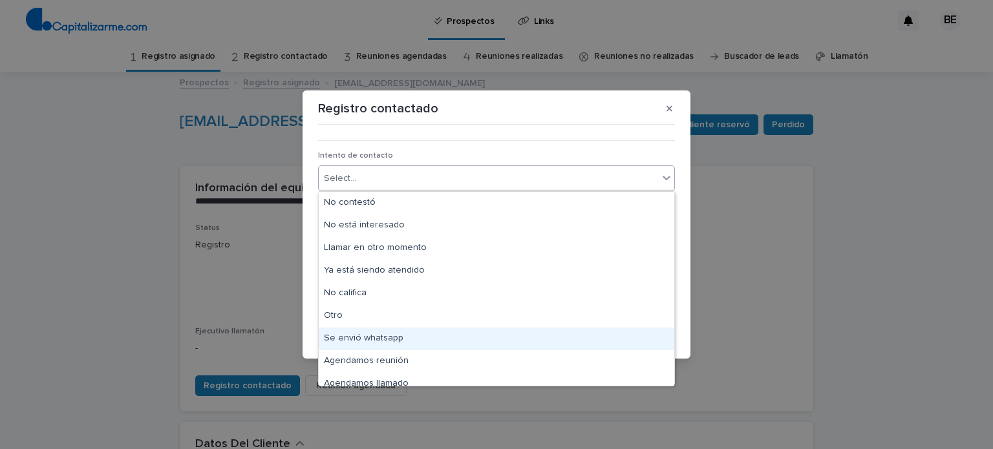
click at [388, 336] on div "Se envió whatsapp" at bounding box center [497, 339] width 356 height 23
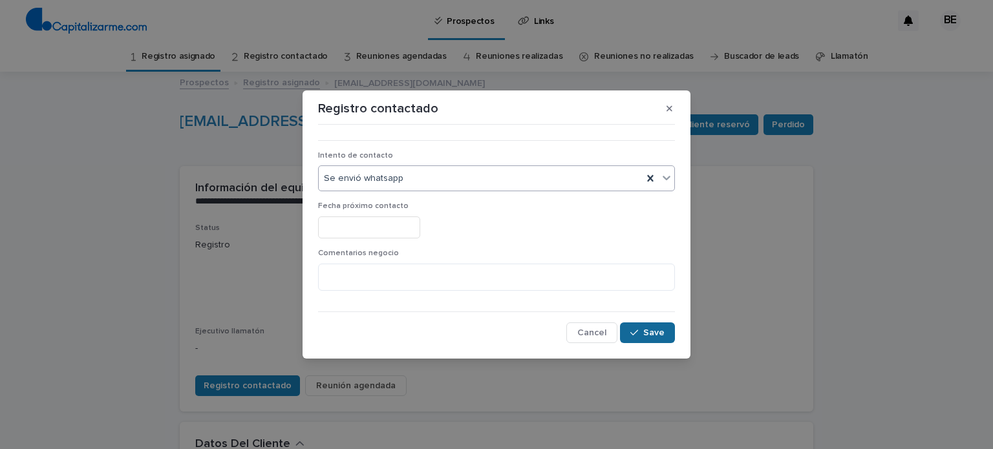
click at [655, 333] on span "Save" at bounding box center [654, 333] width 21 height 9
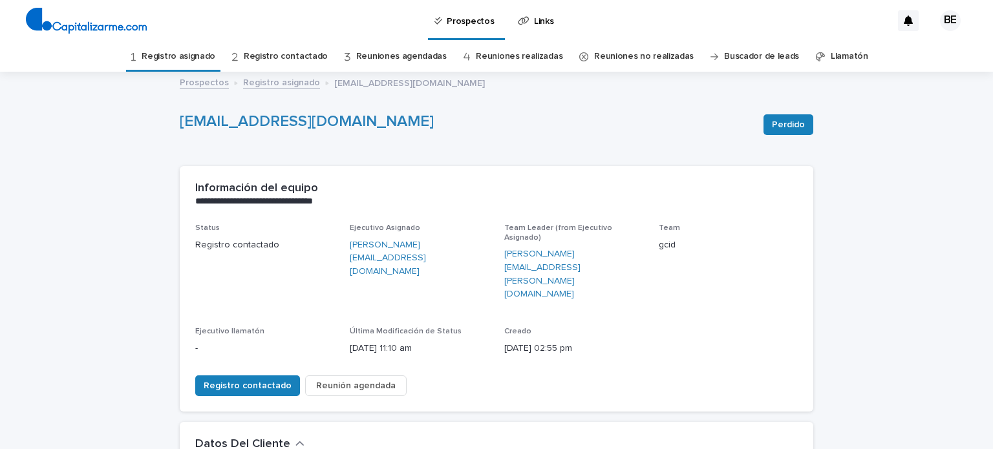
click at [259, 80] on link "Registro asignado" at bounding box center [281, 81] width 77 height 15
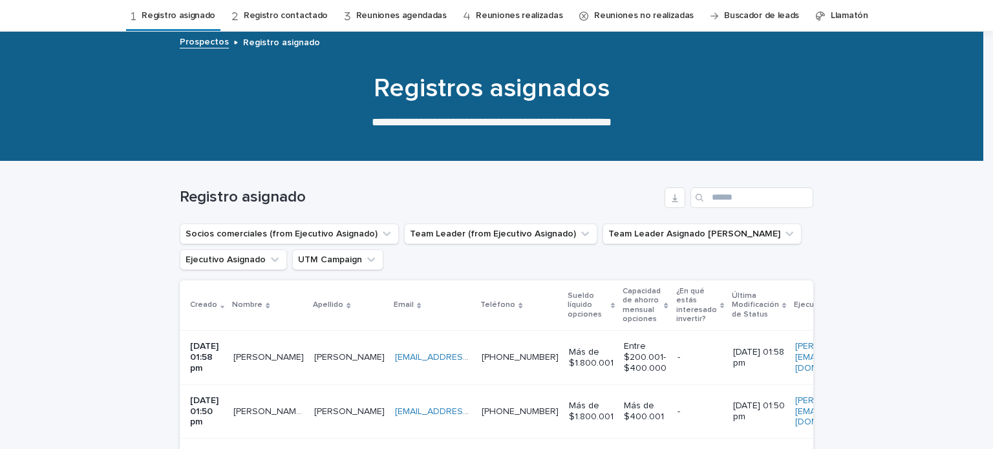
scroll to position [41, 0]
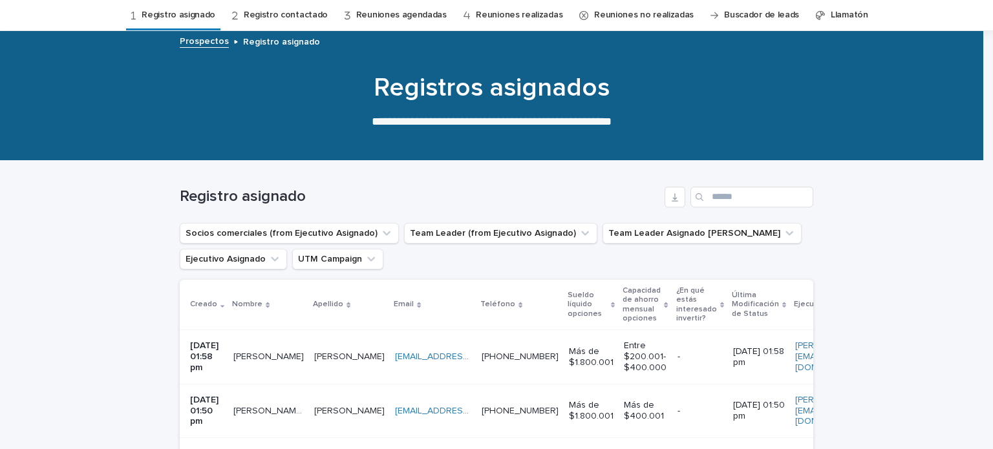
click at [266, 352] on p "[PERSON_NAME]" at bounding box center [269, 356] width 73 height 14
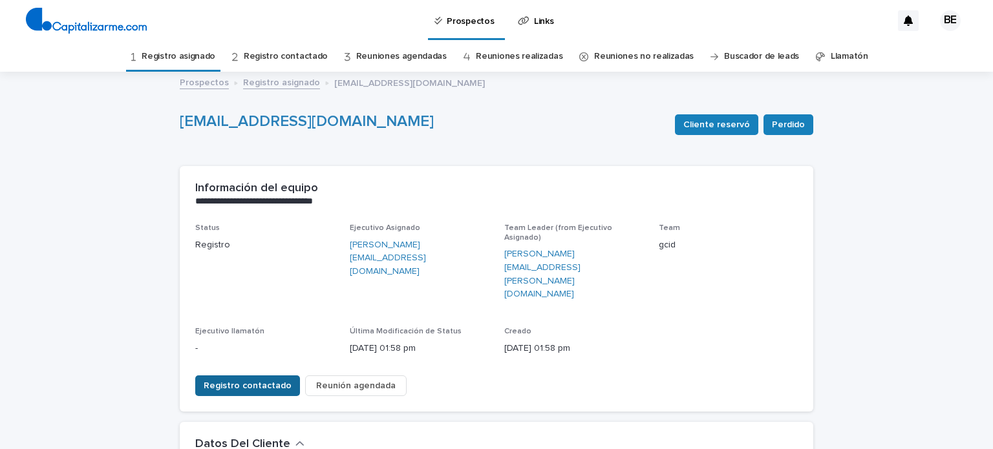
click at [232, 380] on span "Registro contactado" at bounding box center [248, 386] width 88 height 13
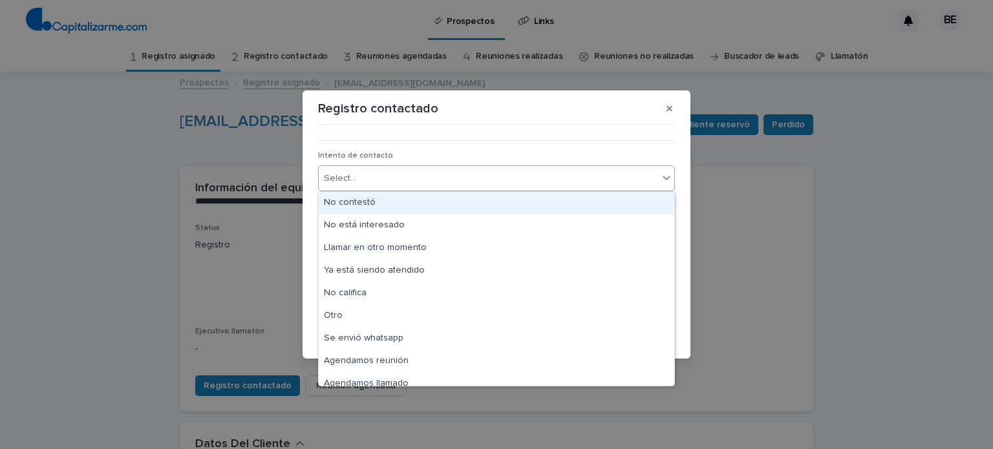
click at [373, 182] on div "Select..." at bounding box center [489, 178] width 340 height 21
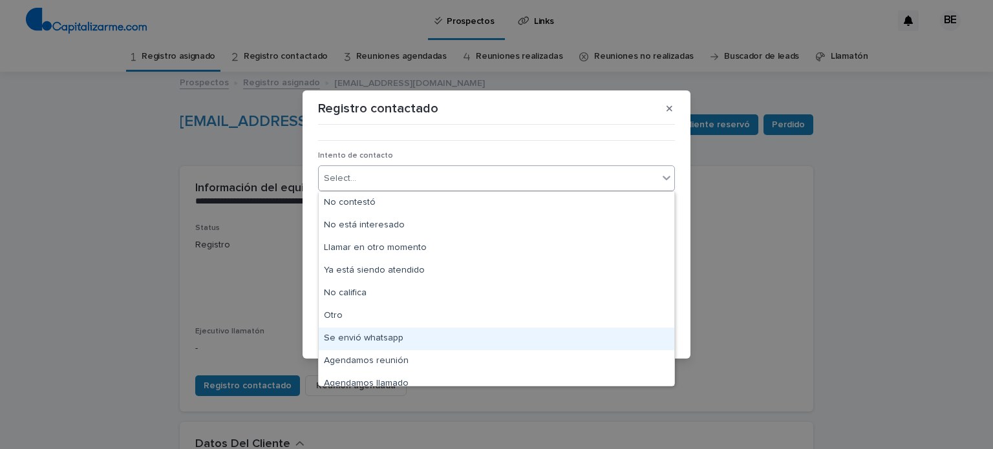
click at [379, 338] on div "Se envió whatsapp" at bounding box center [497, 339] width 356 height 23
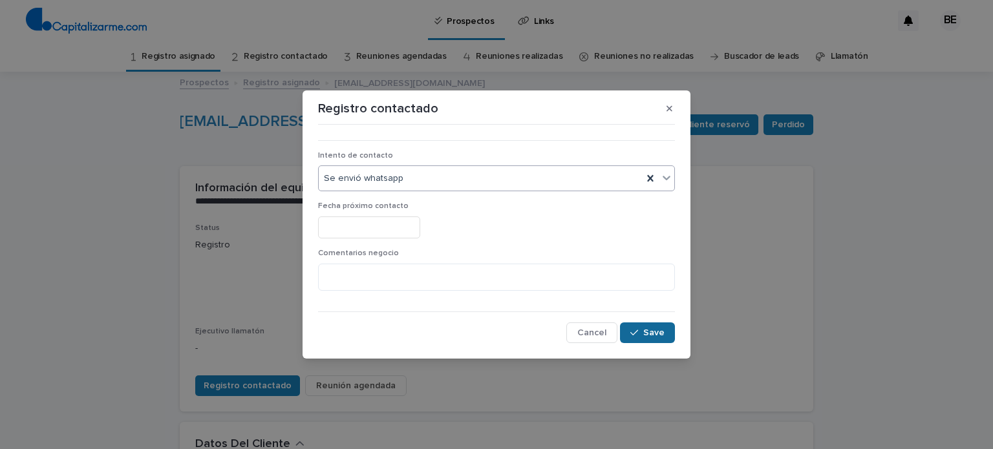
click at [674, 329] on button "Save" at bounding box center [647, 333] width 55 height 21
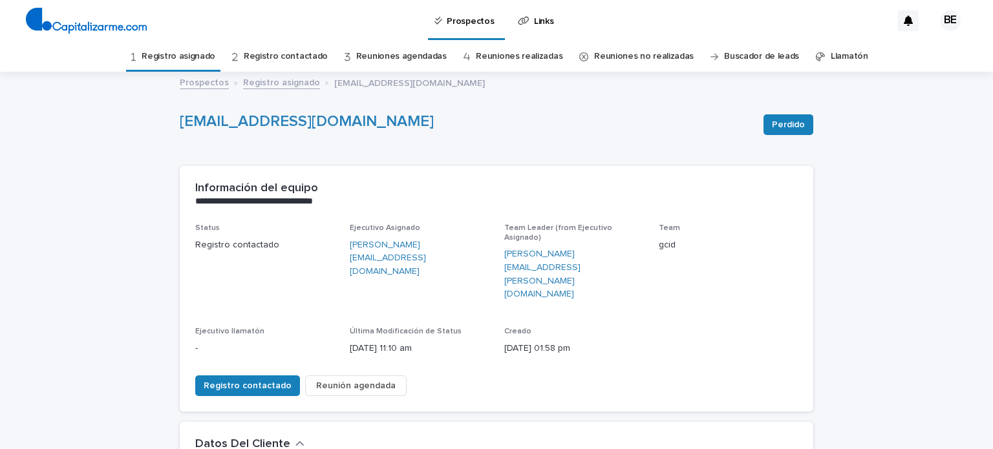
click at [290, 81] on link "Registro asignado" at bounding box center [281, 81] width 77 height 15
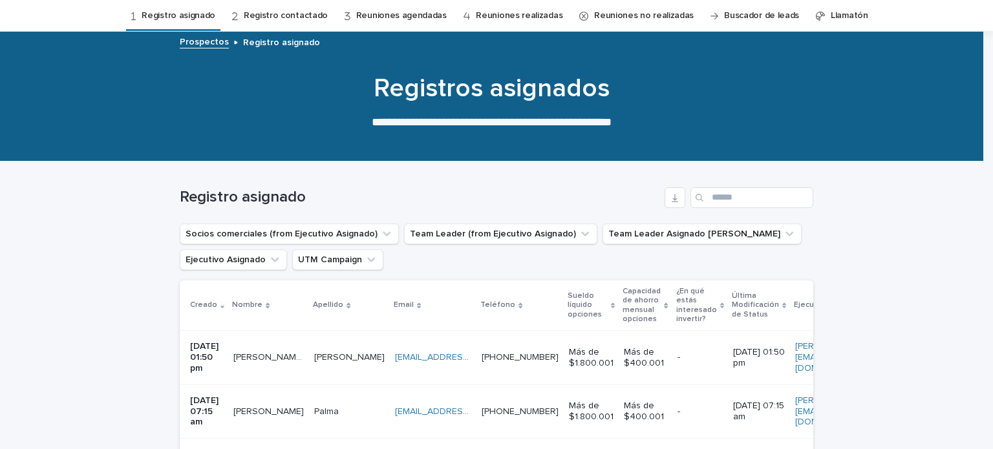
scroll to position [41, 0]
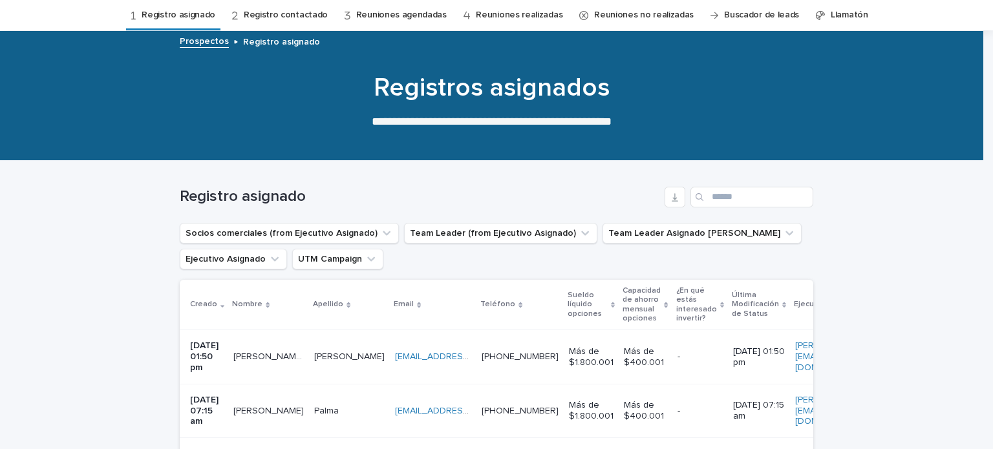
click at [258, 349] on p "[PERSON_NAME] [PERSON_NAME]" at bounding box center [269, 356] width 73 height 14
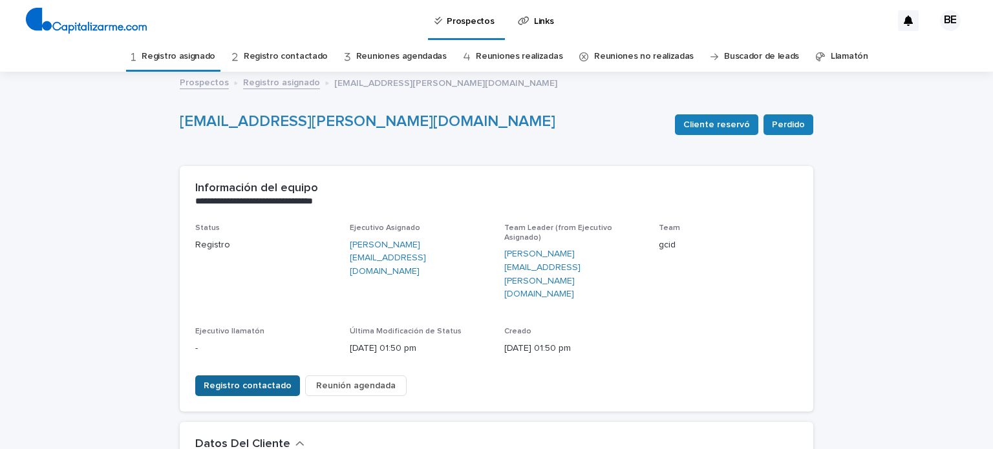
click at [232, 380] on span "Registro contactado" at bounding box center [248, 386] width 88 height 13
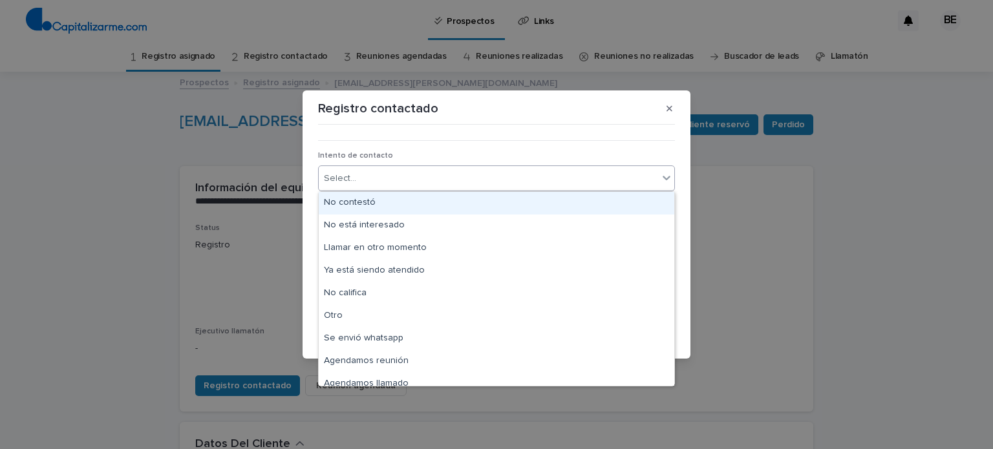
click at [341, 183] on div "Select..." at bounding box center [340, 179] width 32 height 14
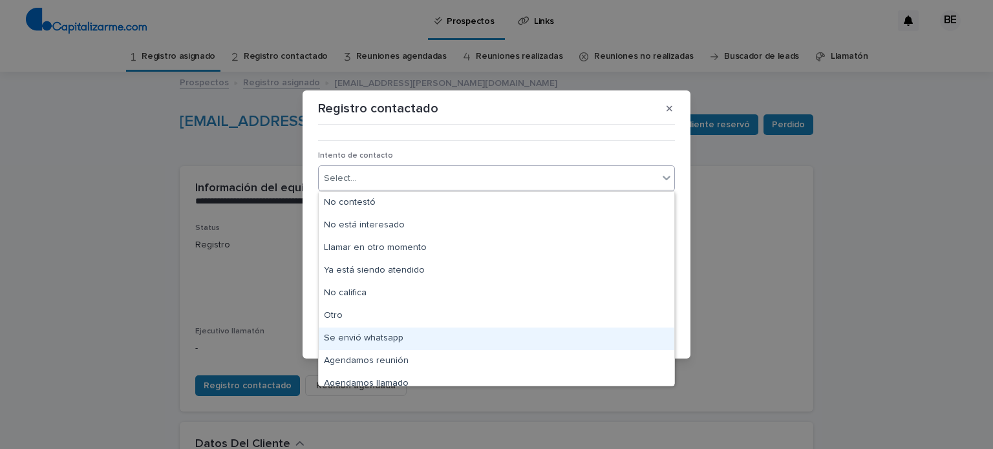
click at [362, 336] on div "Se envió whatsapp" at bounding box center [497, 339] width 356 height 23
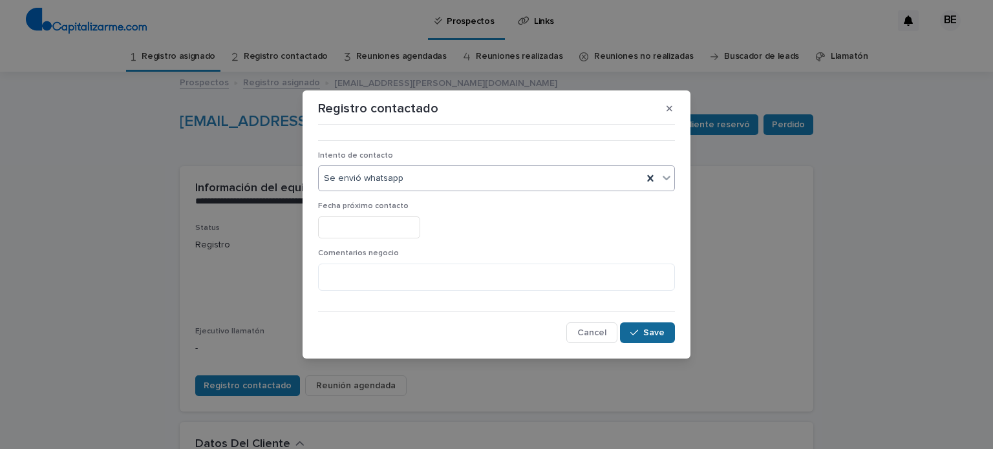
click at [651, 330] on span "Save" at bounding box center [654, 333] width 21 height 9
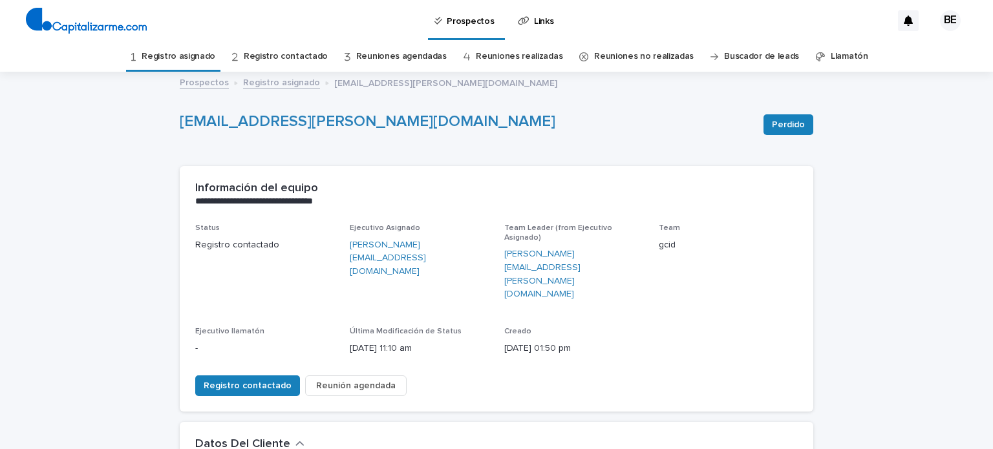
click at [259, 80] on link "Registro asignado" at bounding box center [281, 81] width 77 height 15
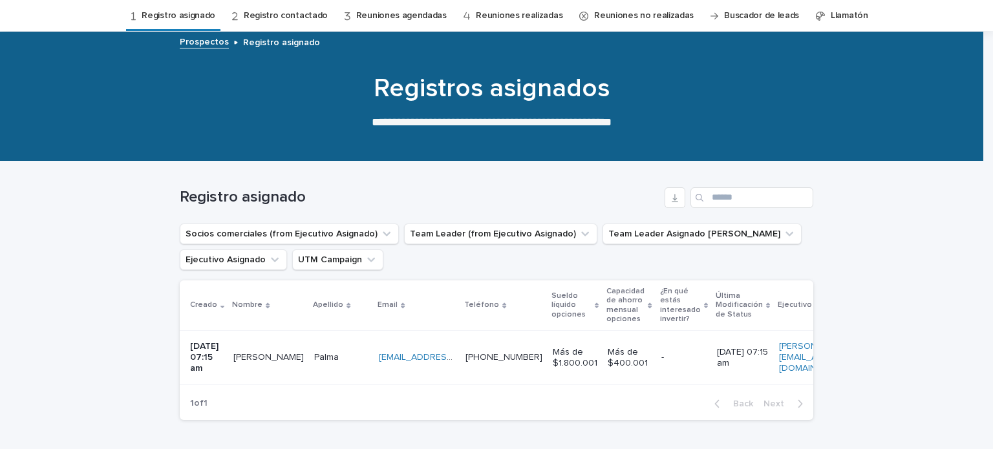
scroll to position [41, 0]
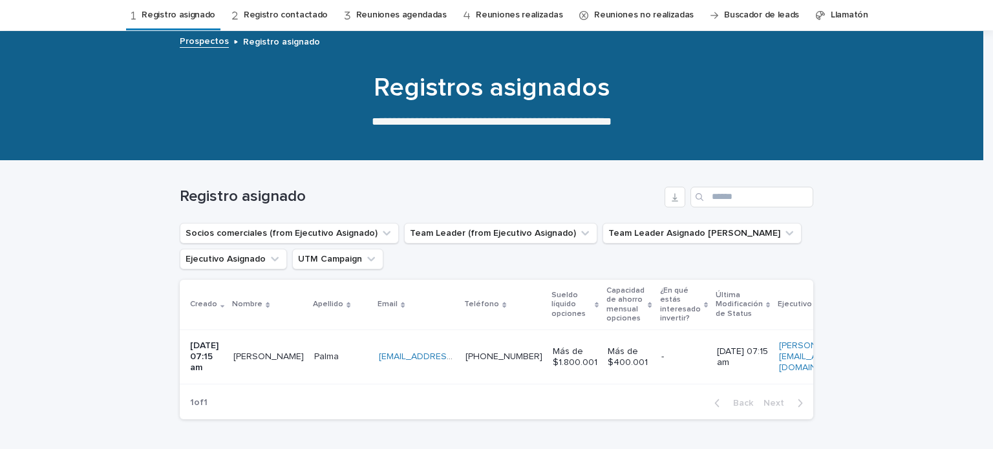
click at [261, 351] on p "[PERSON_NAME]" at bounding box center [269, 356] width 73 height 14
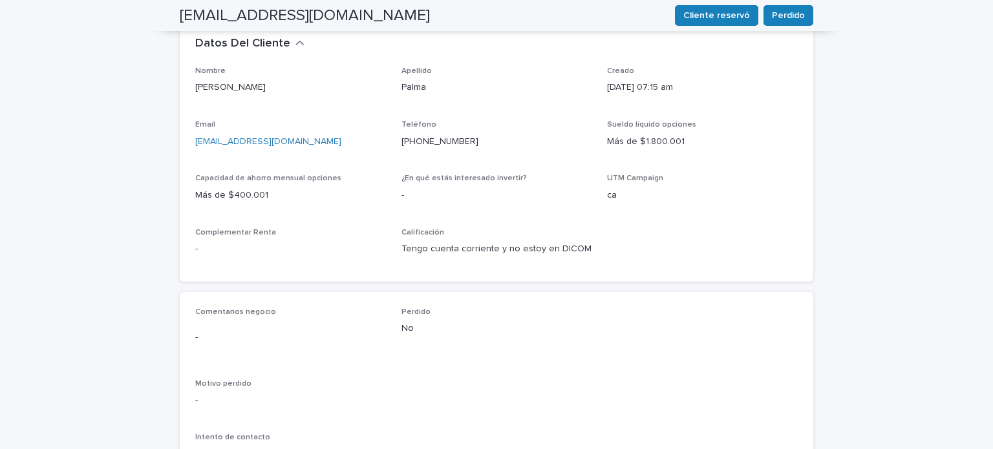
scroll to position [466, 0]
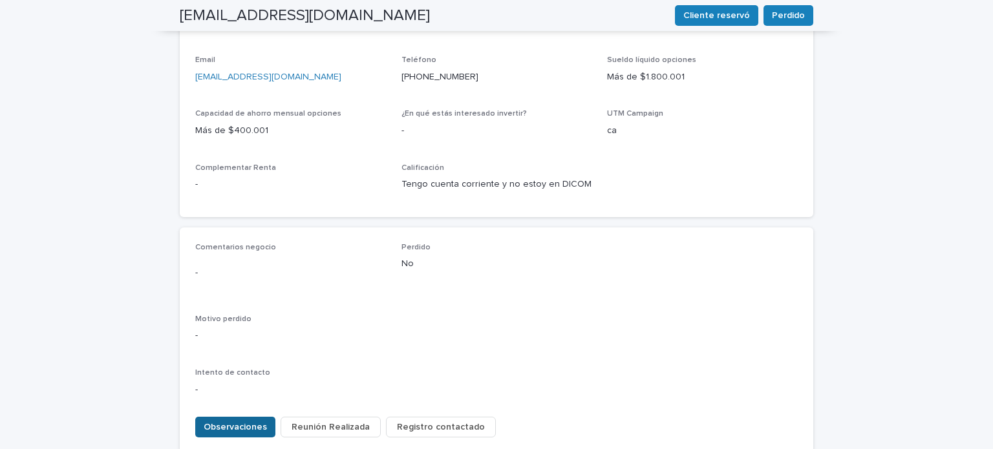
click at [240, 417] on button "Observaciones" at bounding box center [235, 427] width 80 height 21
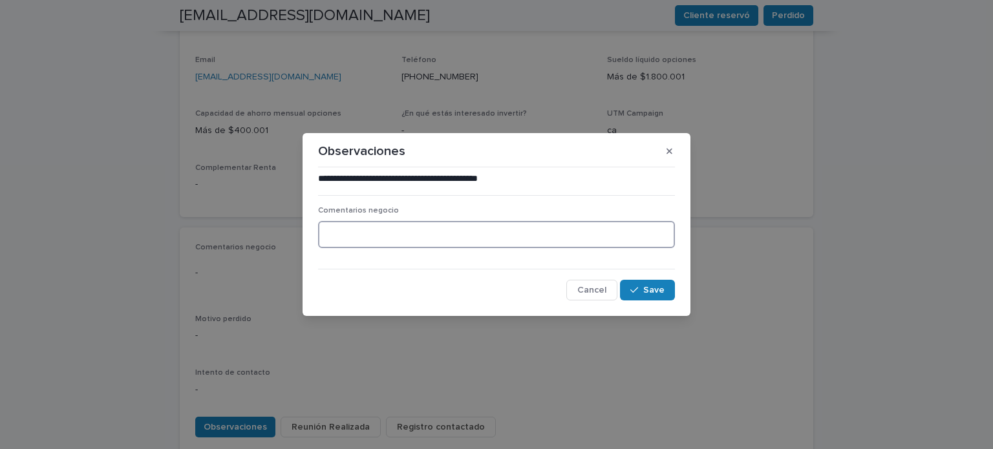
click at [363, 230] on textarea at bounding box center [496, 235] width 357 height 28
click at [459, 237] on textarea "**********" at bounding box center [496, 235] width 357 height 28
type textarea "**********"
click at [660, 286] on span "Save" at bounding box center [654, 290] width 21 height 9
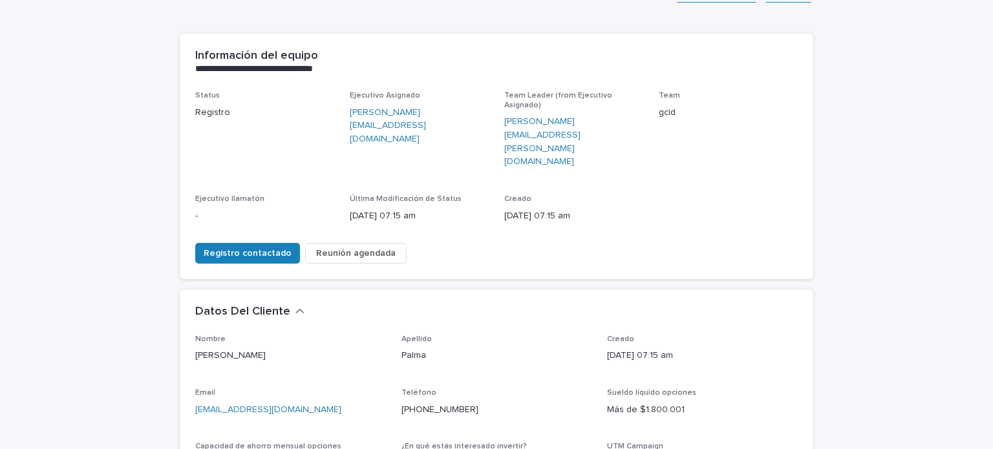
scroll to position [97, 0]
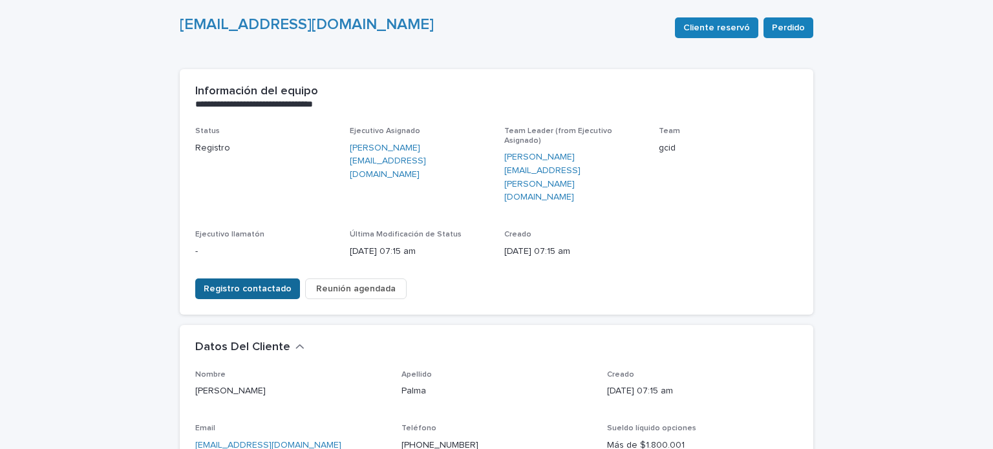
click at [230, 283] on span "Registro contactado" at bounding box center [248, 289] width 88 height 13
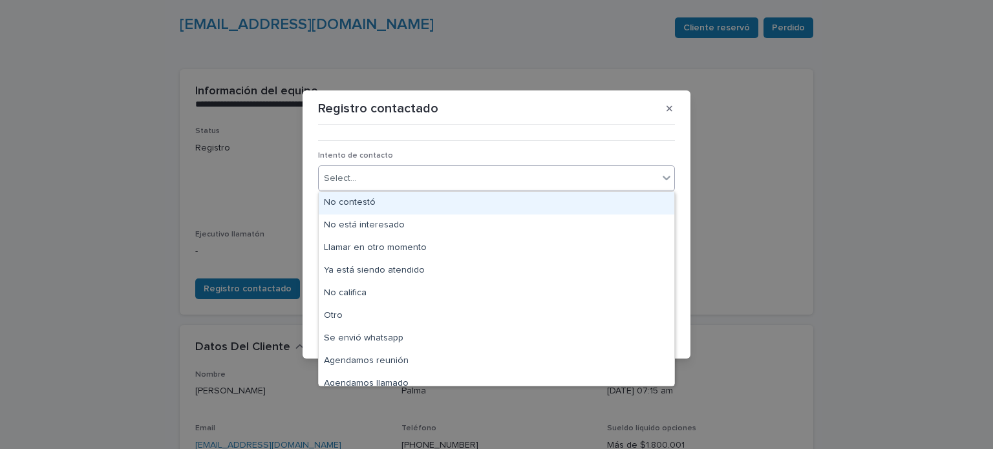
click at [564, 170] on div "Select..." at bounding box center [489, 178] width 340 height 21
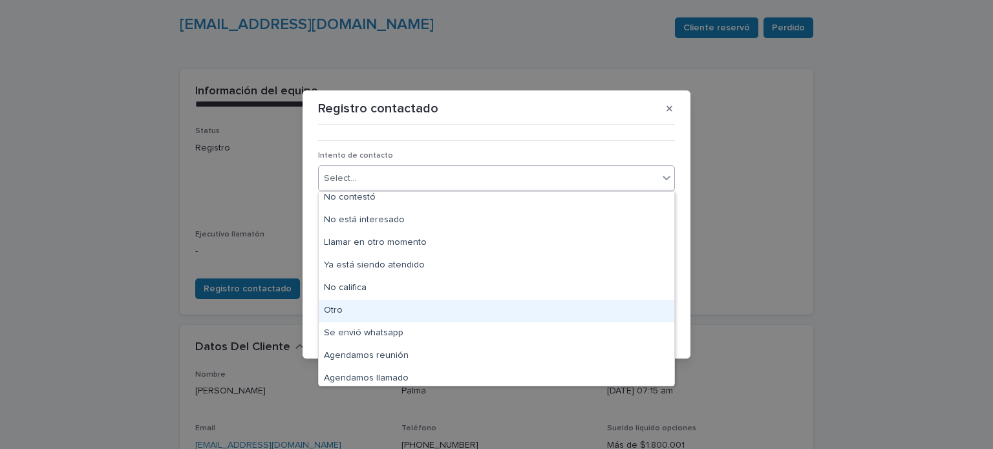
scroll to position [0, 0]
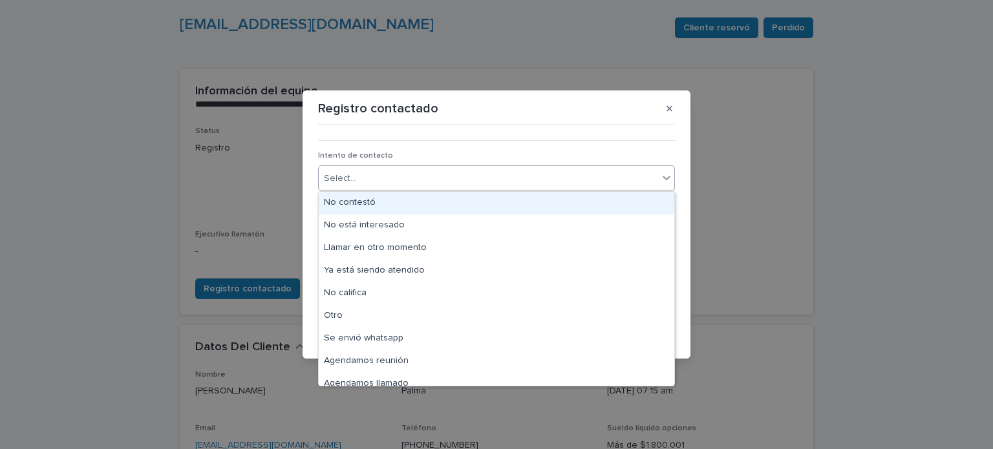
click at [346, 202] on div "No contestó" at bounding box center [497, 203] width 356 height 23
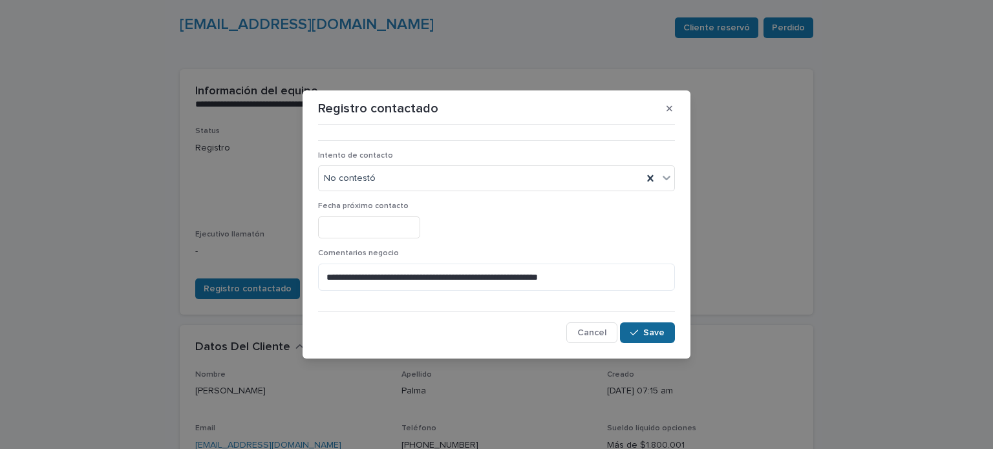
click at [645, 329] on span "Save" at bounding box center [654, 333] width 21 height 9
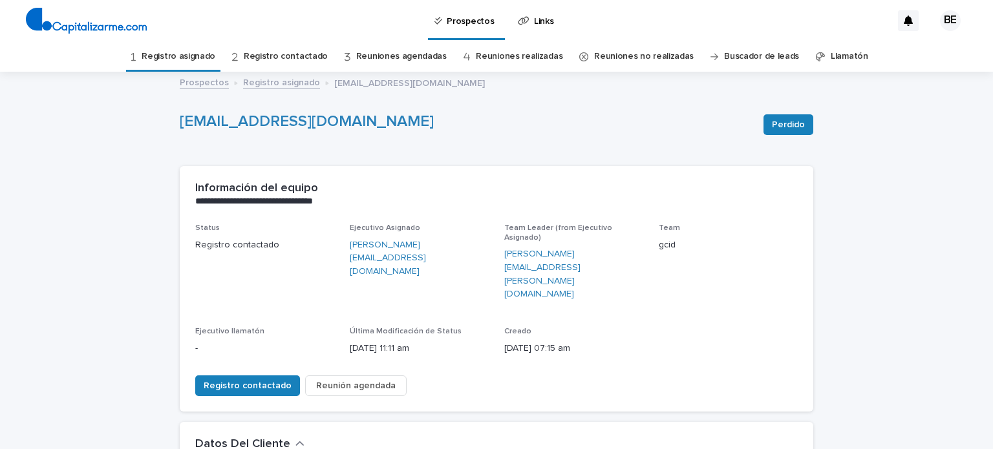
click at [263, 80] on link "Registro asignado" at bounding box center [281, 81] width 77 height 15
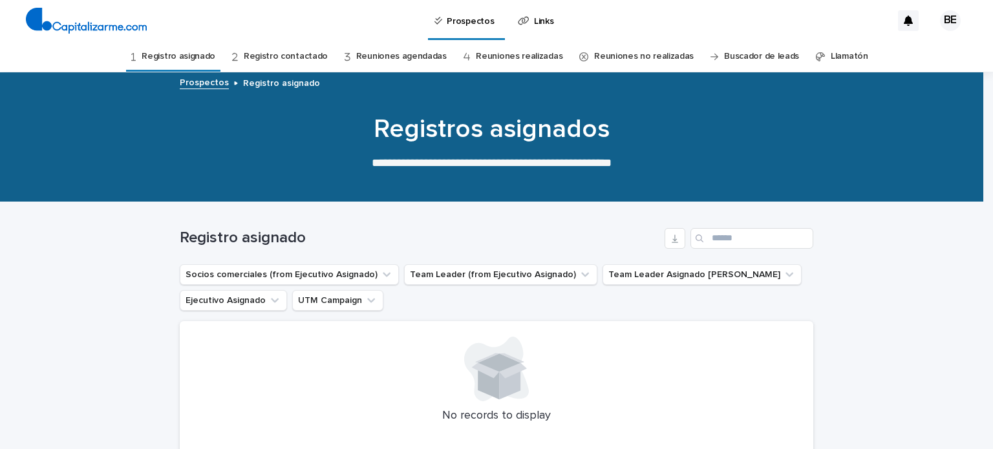
scroll to position [41, 0]
